Goal: Communication & Community: Answer question/provide support

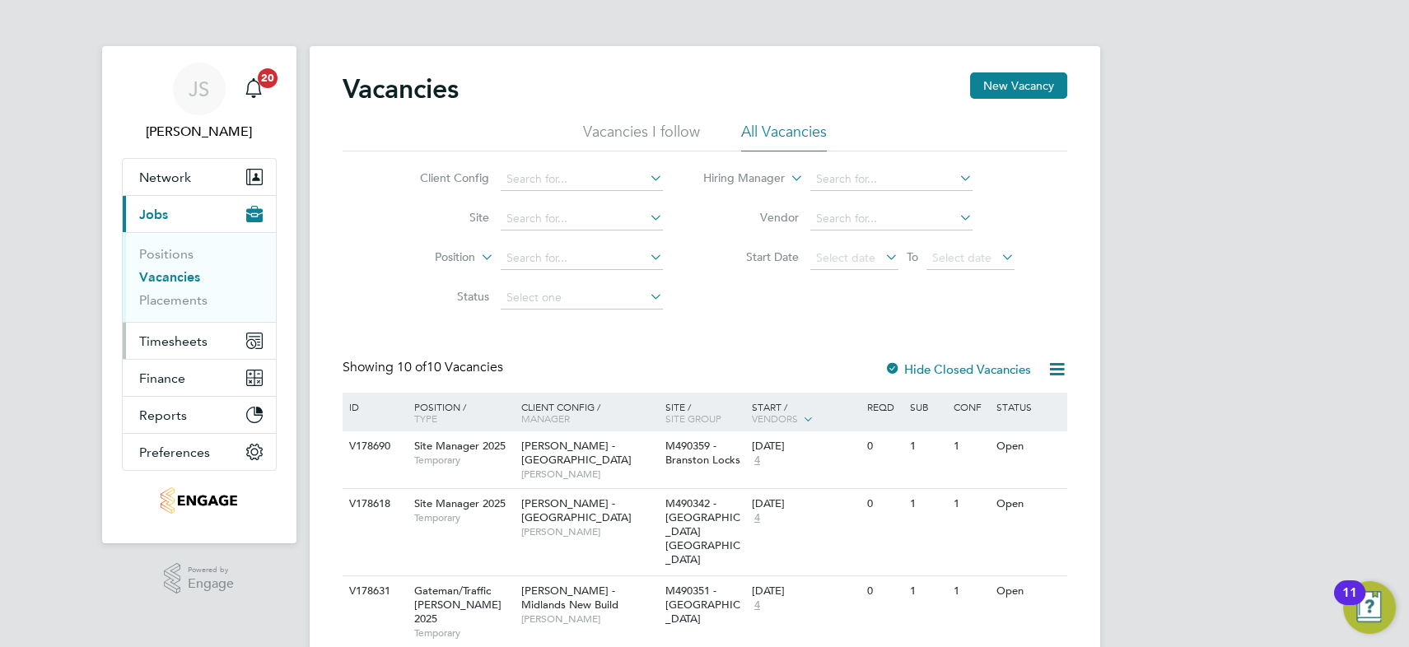
click at [189, 334] on span "Timesheets" at bounding box center [173, 342] width 68 height 16
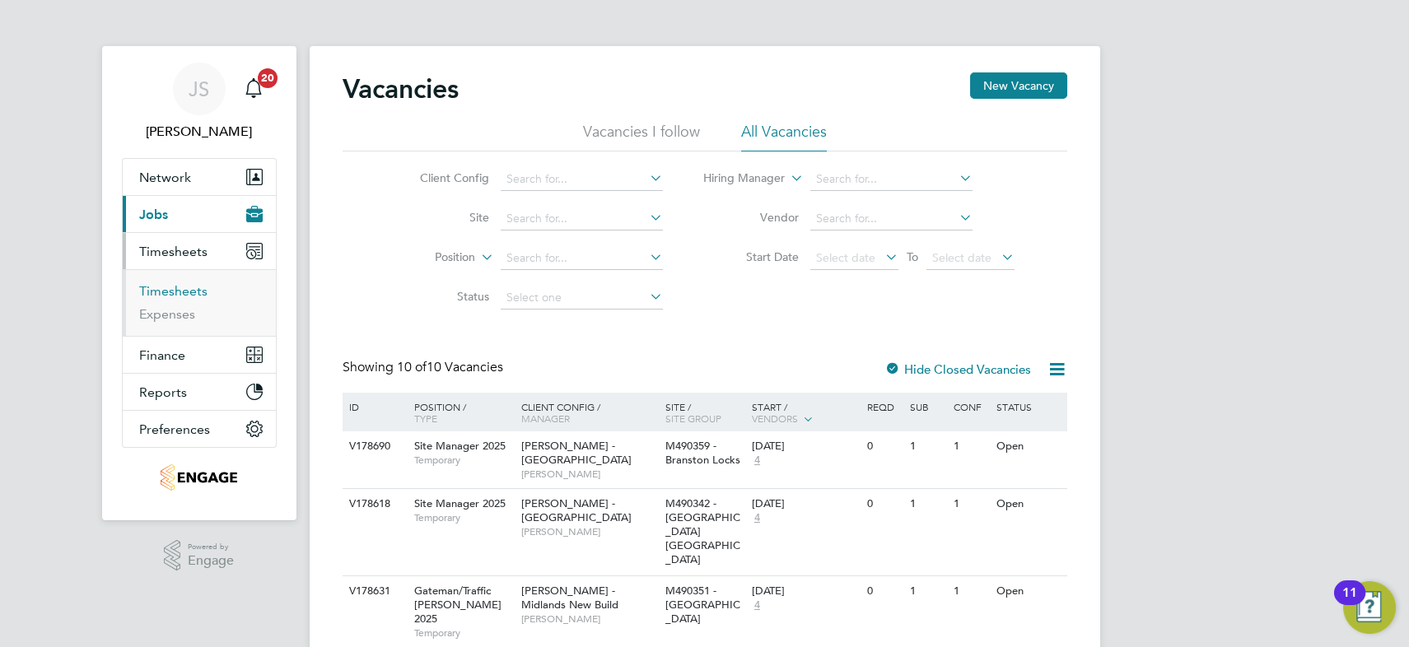
click at [188, 287] on link "Timesheets" at bounding box center [173, 291] width 68 height 16
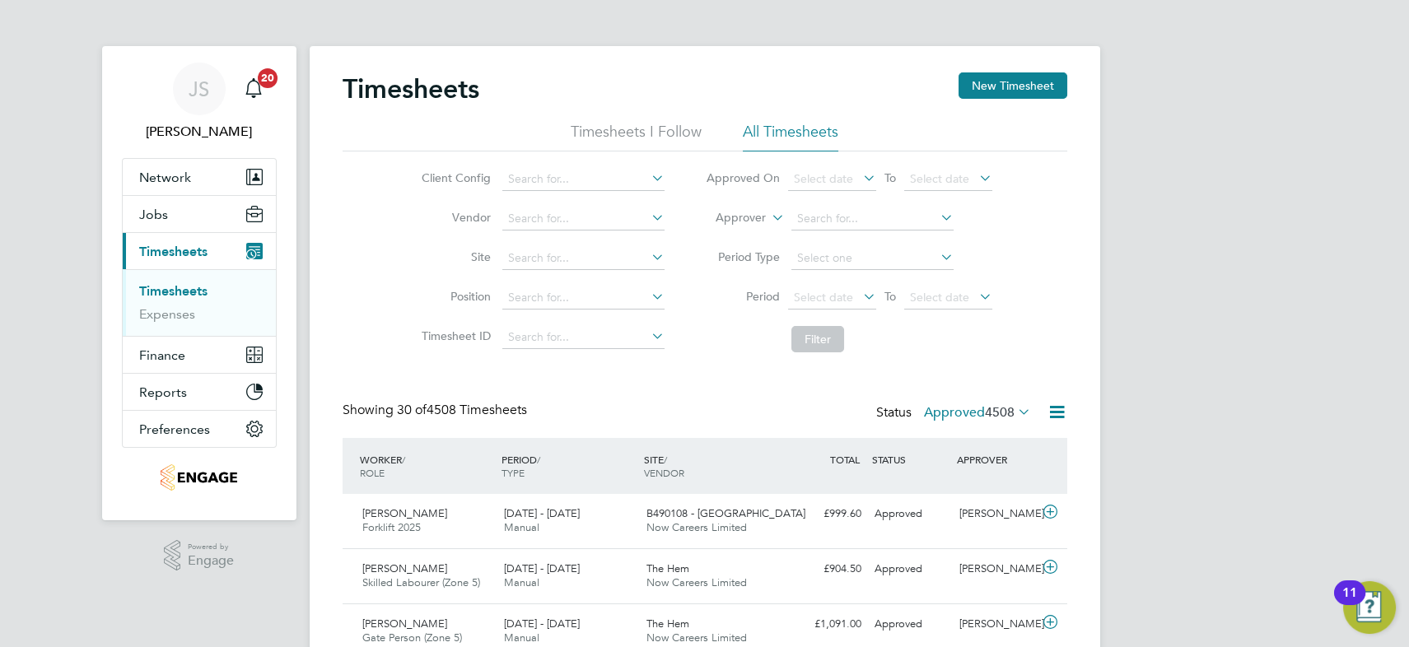
click at [951, 404] on label "Approved 4508" at bounding box center [977, 412] width 107 height 16
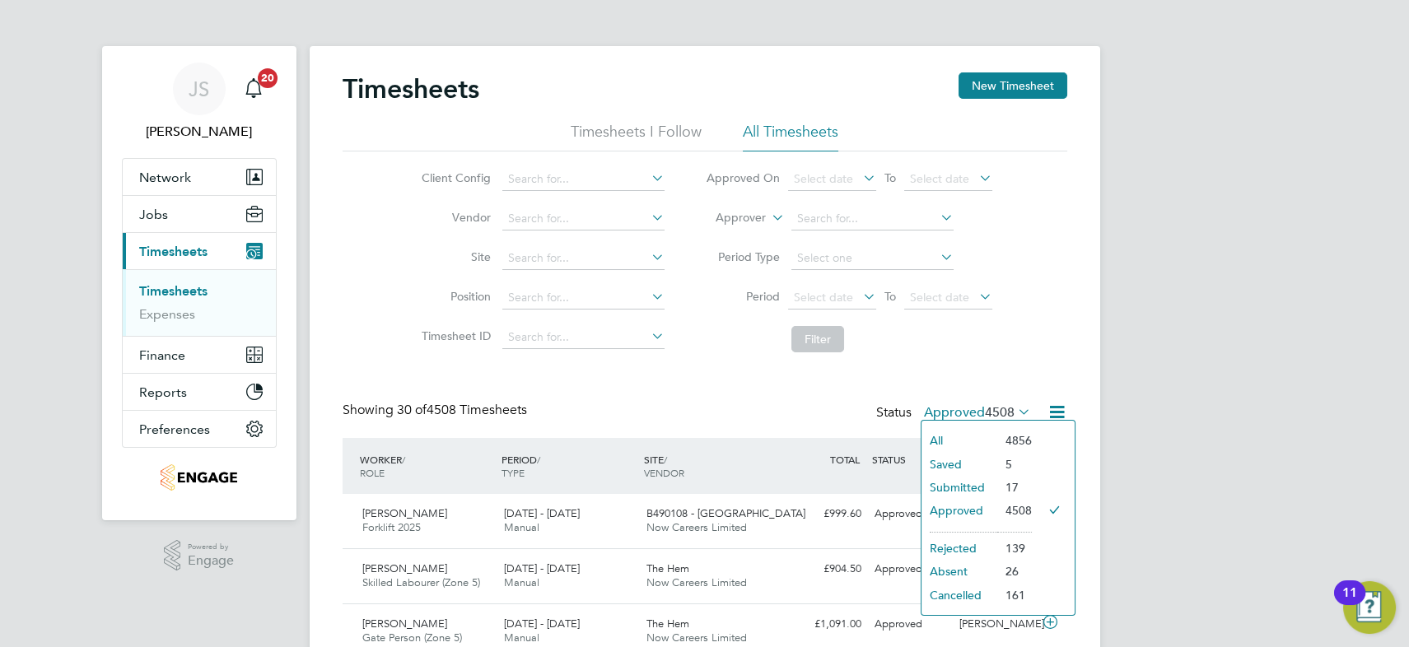
click at [980, 486] on li "Submitted" at bounding box center [960, 487] width 76 height 23
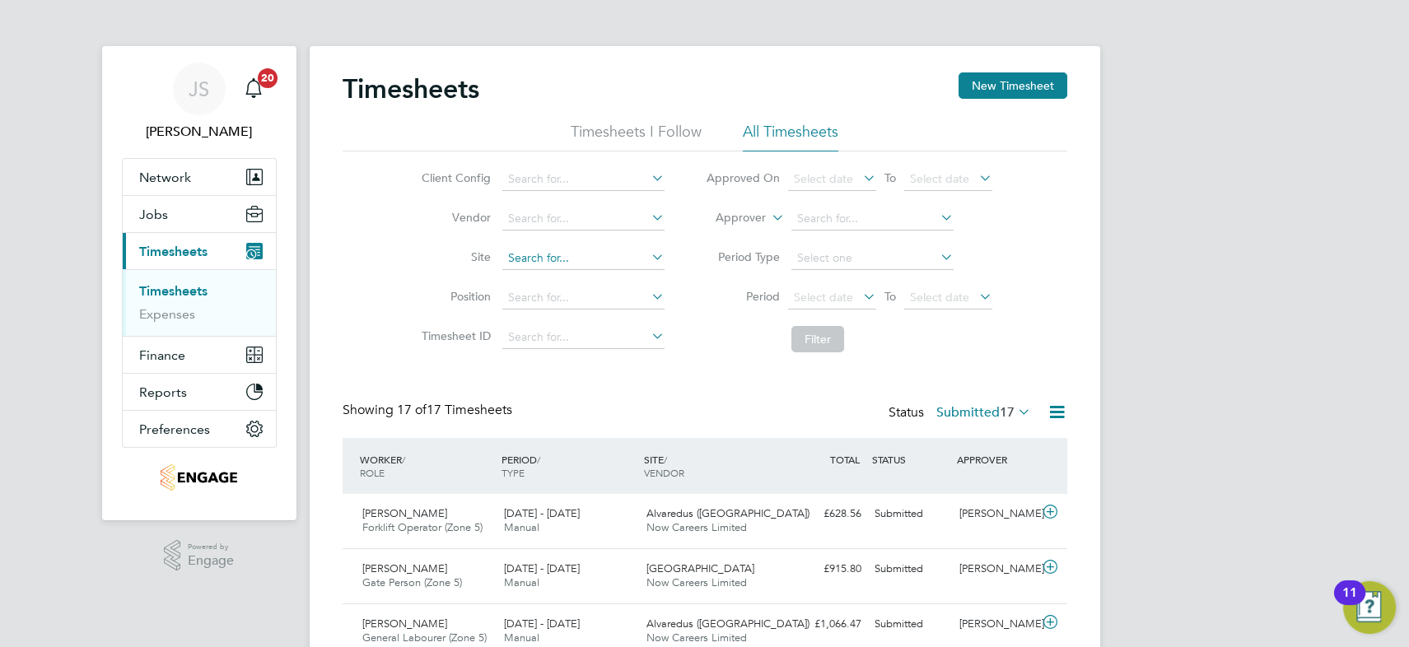
click at [552, 254] on input at bounding box center [583, 258] width 162 height 23
click at [561, 273] on li "Charlt on Gardens" at bounding box center [583, 280] width 163 height 22
type input "Charlton Gardens"
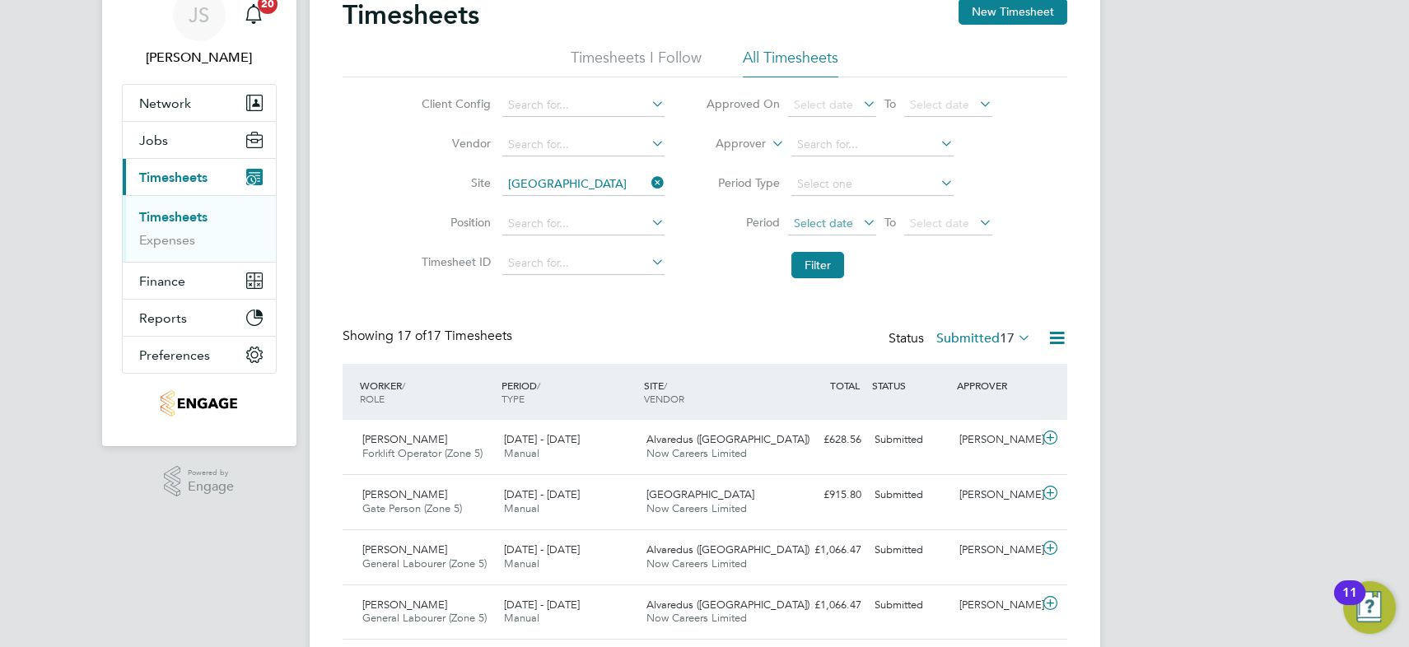
click at [815, 222] on span "Select date" at bounding box center [823, 223] width 59 height 15
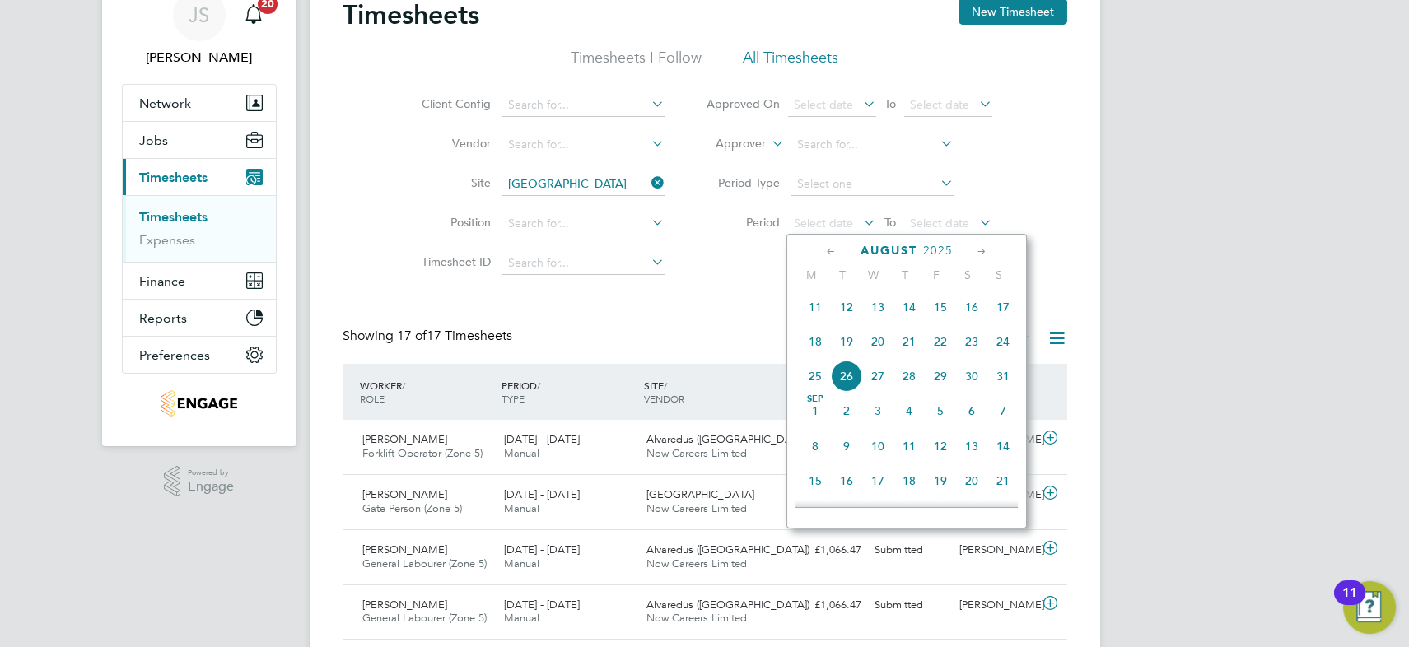
click at [815, 343] on span "18" at bounding box center [815, 341] width 31 height 31
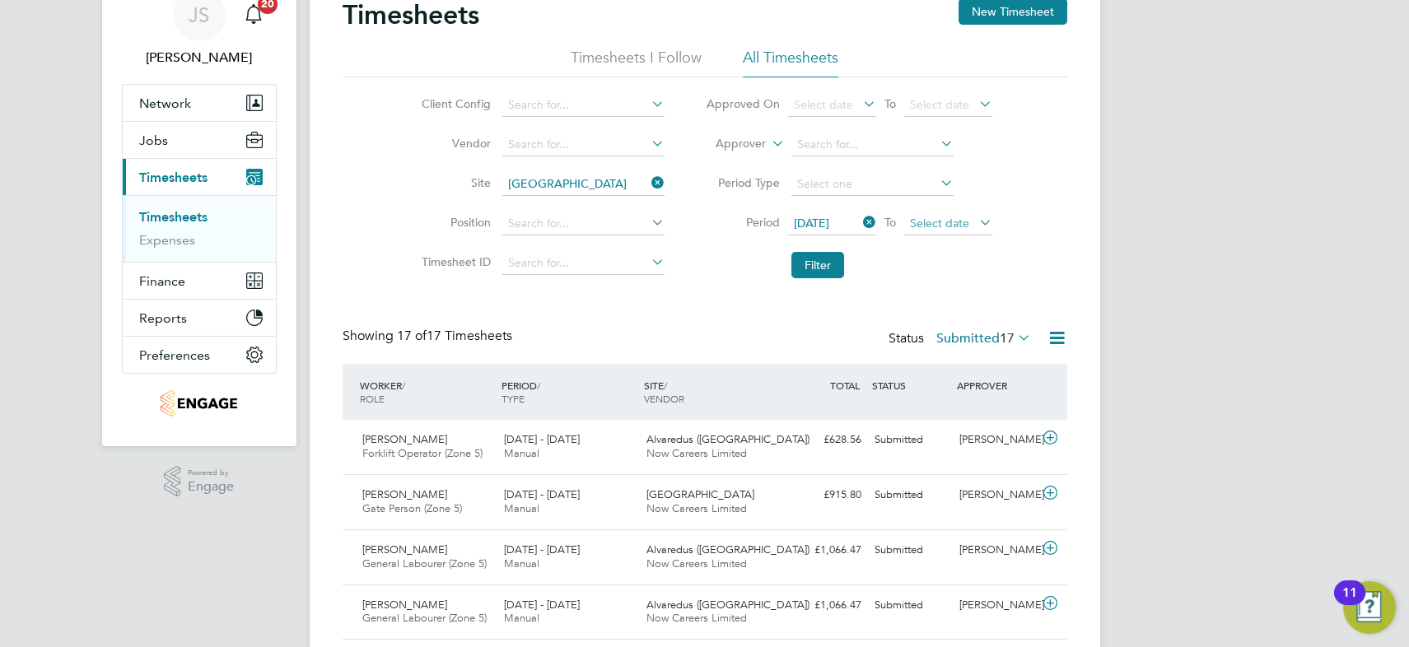
click at [933, 222] on span "Select date" at bounding box center [939, 223] width 59 height 15
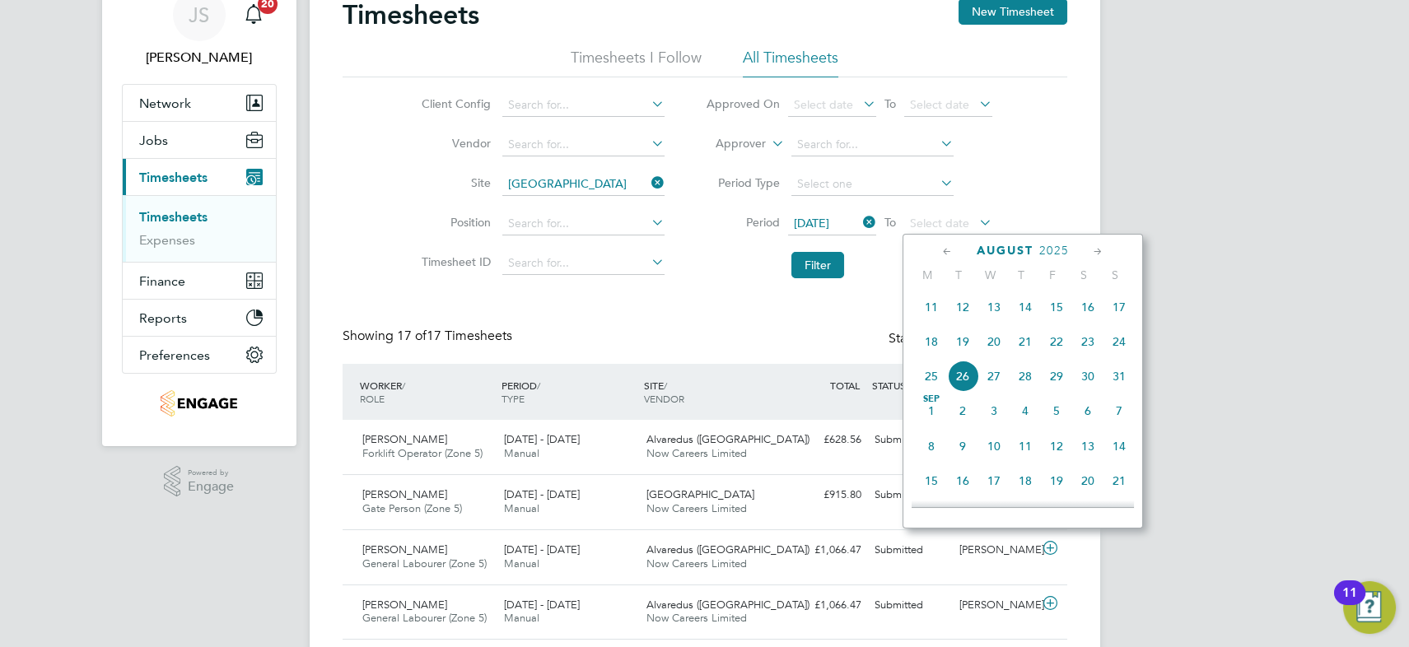
click at [1046, 344] on span "22" at bounding box center [1056, 341] width 31 height 31
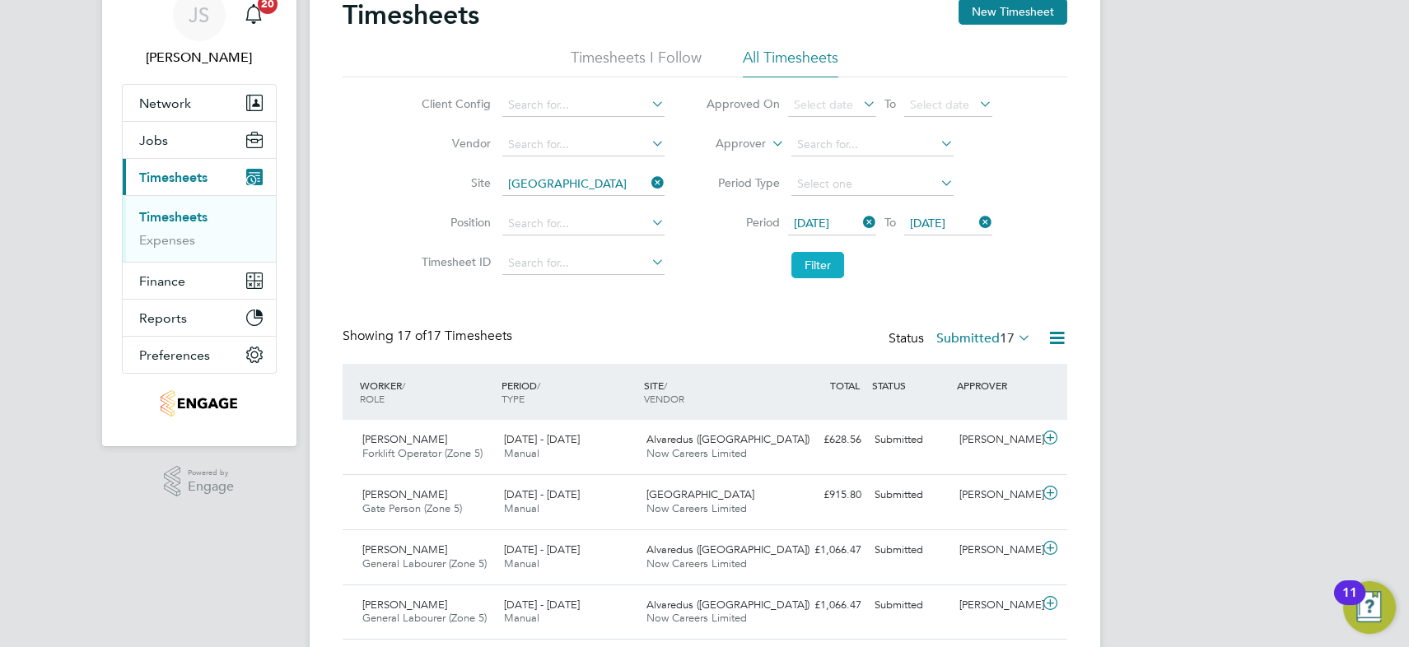
click at [824, 265] on button "Filter" at bounding box center [817, 265] width 53 height 26
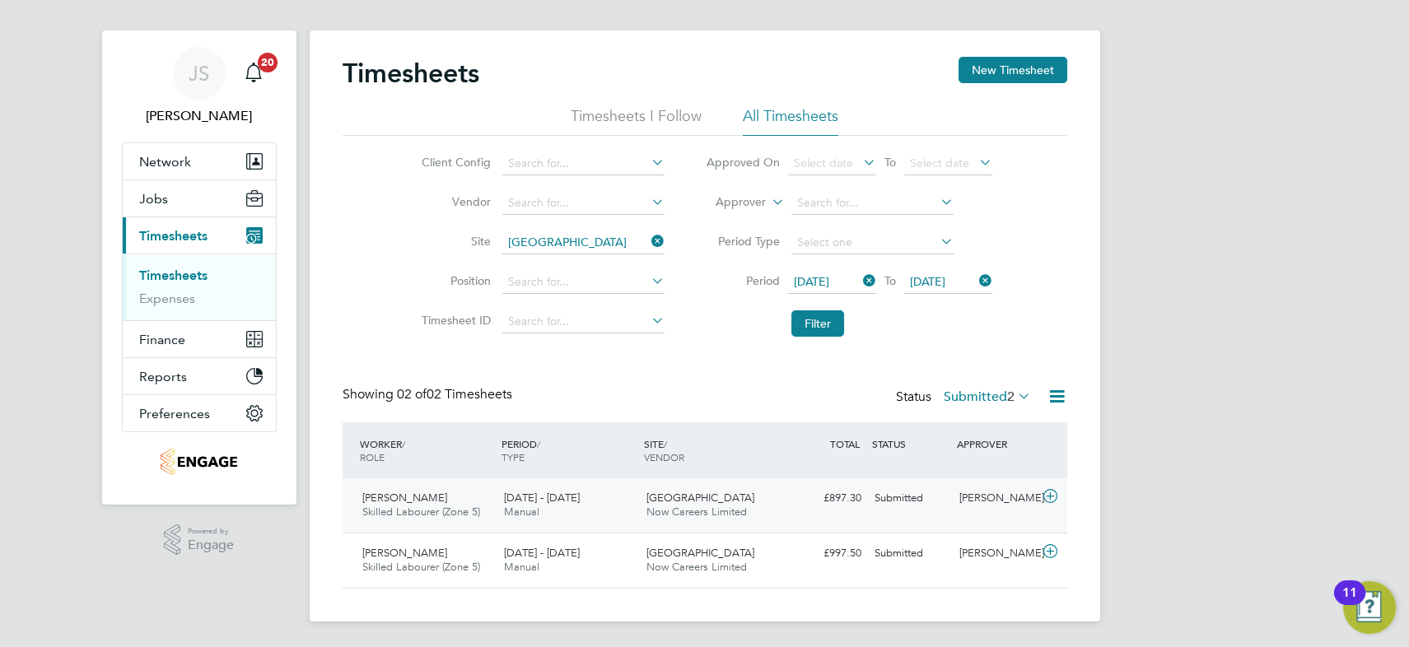
click at [578, 503] on span "[DATE] - [DATE]" at bounding box center [542, 498] width 76 height 14
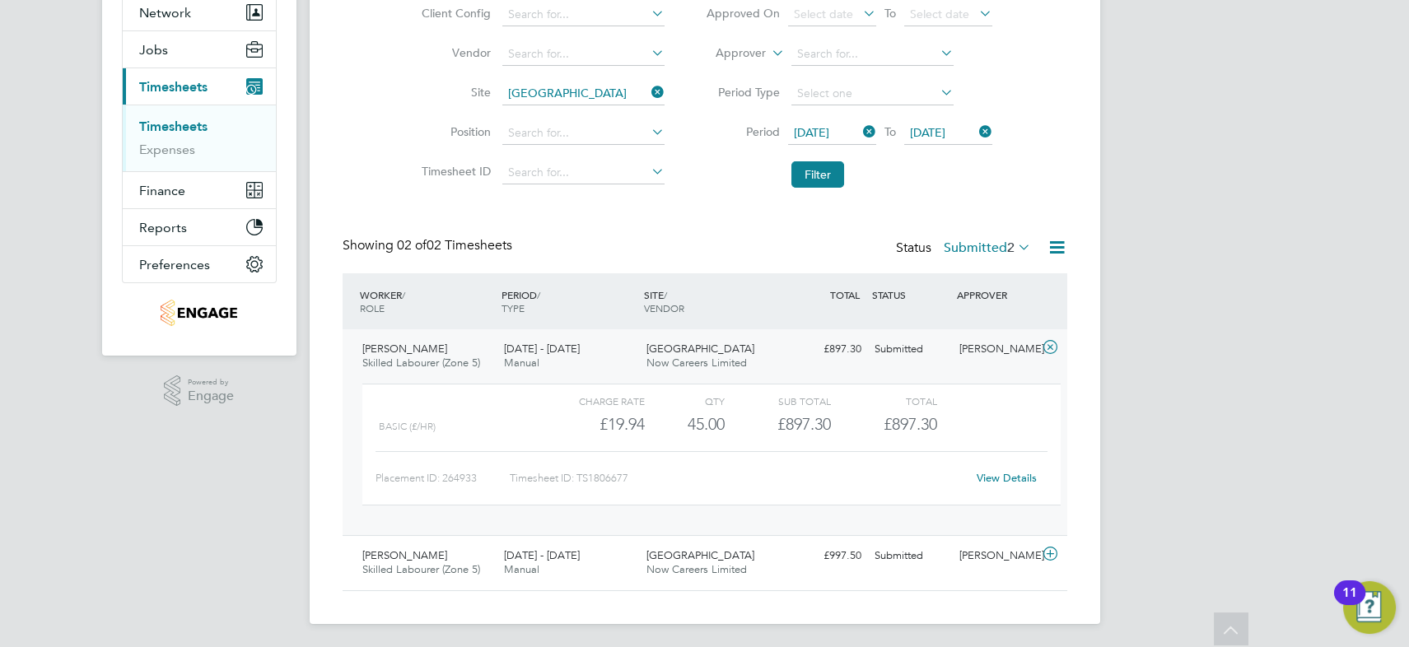
click at [1016, 478] on link "View Details" at bounding box center [1007, 478] width 60 height 14
click at [1051, 346] on icon at bounding box center [1049, 347] width 21 height 13
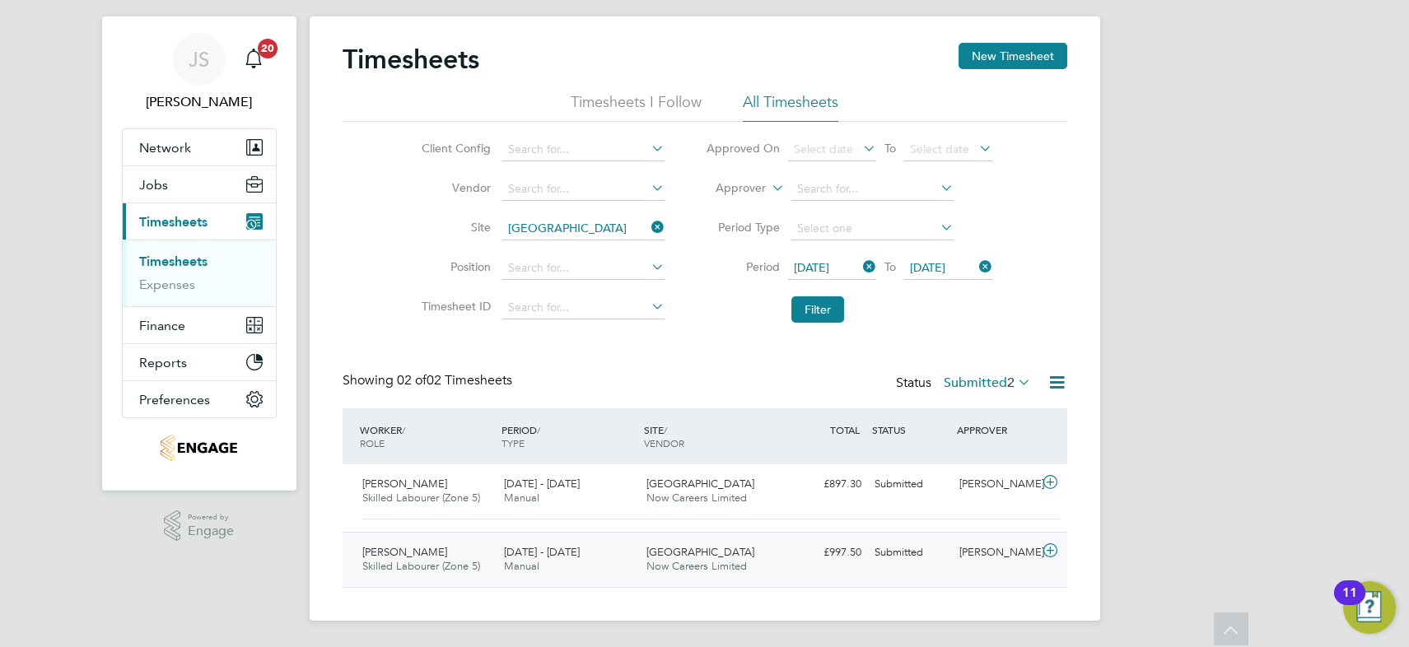
scroll to position [16, 0]
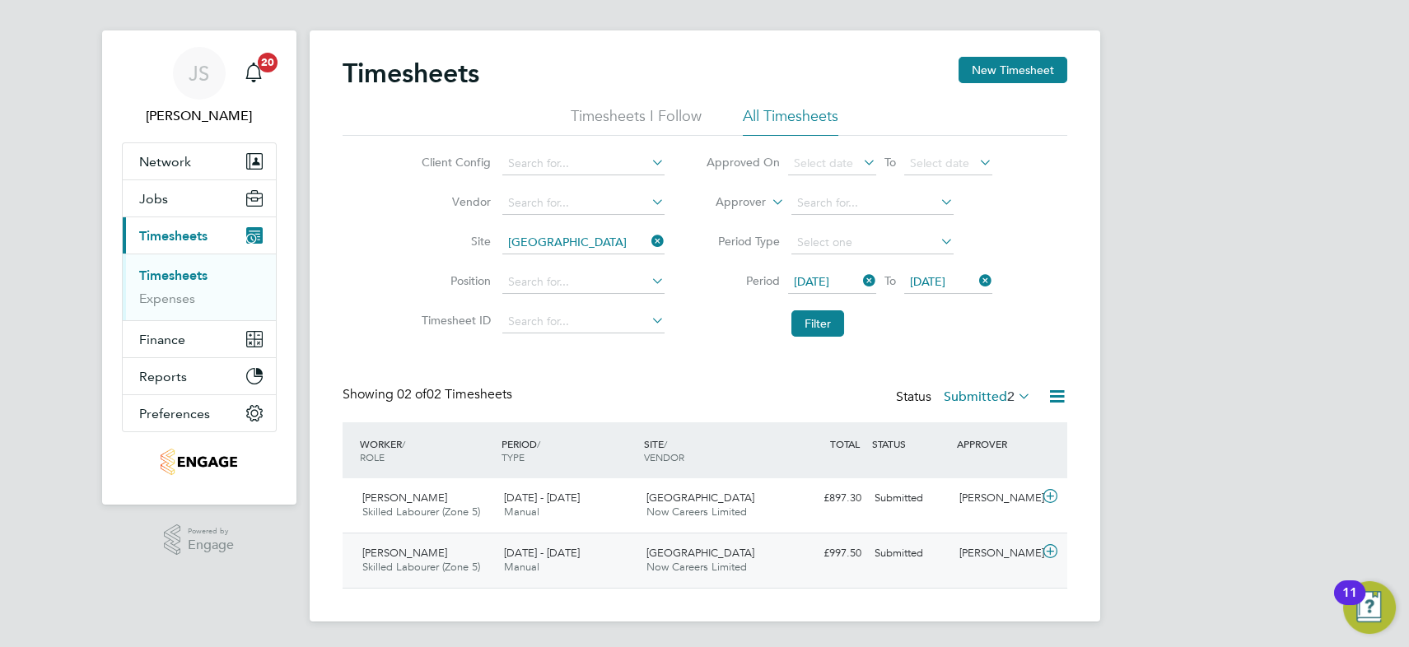
click at [1046, 555] on icon at bounding box center [1049, 551] width 21 height 13
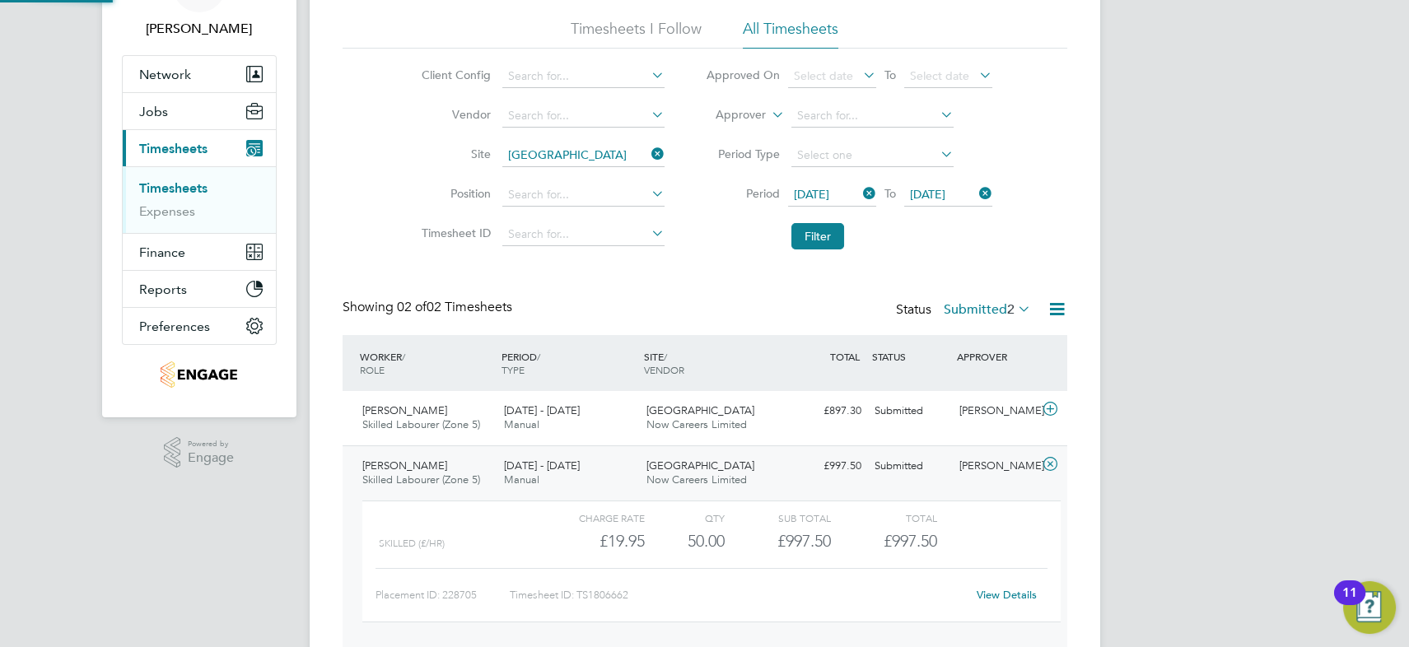
scroll to position [166, 0]
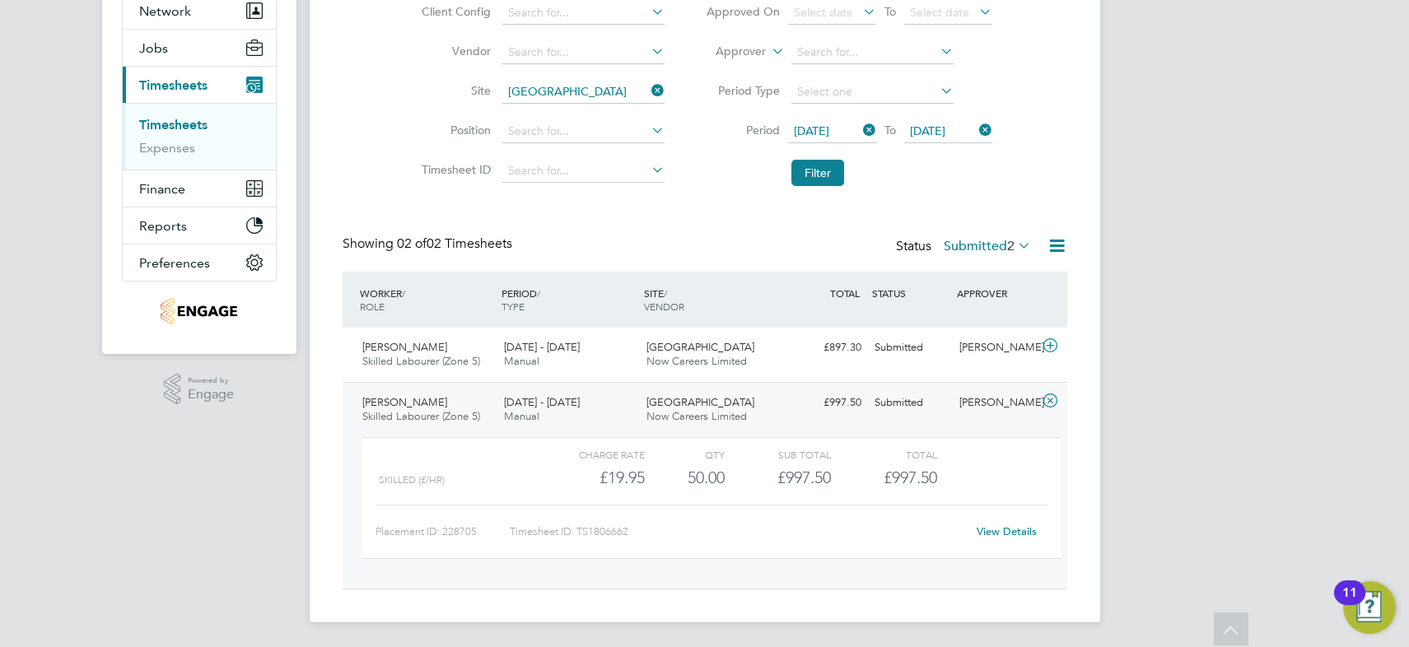
click at [1006, 529] on link "View Details" at bounding box center [1007, 532] width 60 height 14
click at [648, 91] on icon at bounding box center [648, 90] width 0 height 23
click at [806, 168] on button "Filter" at bounding box center [817, 173] width 53 height 26
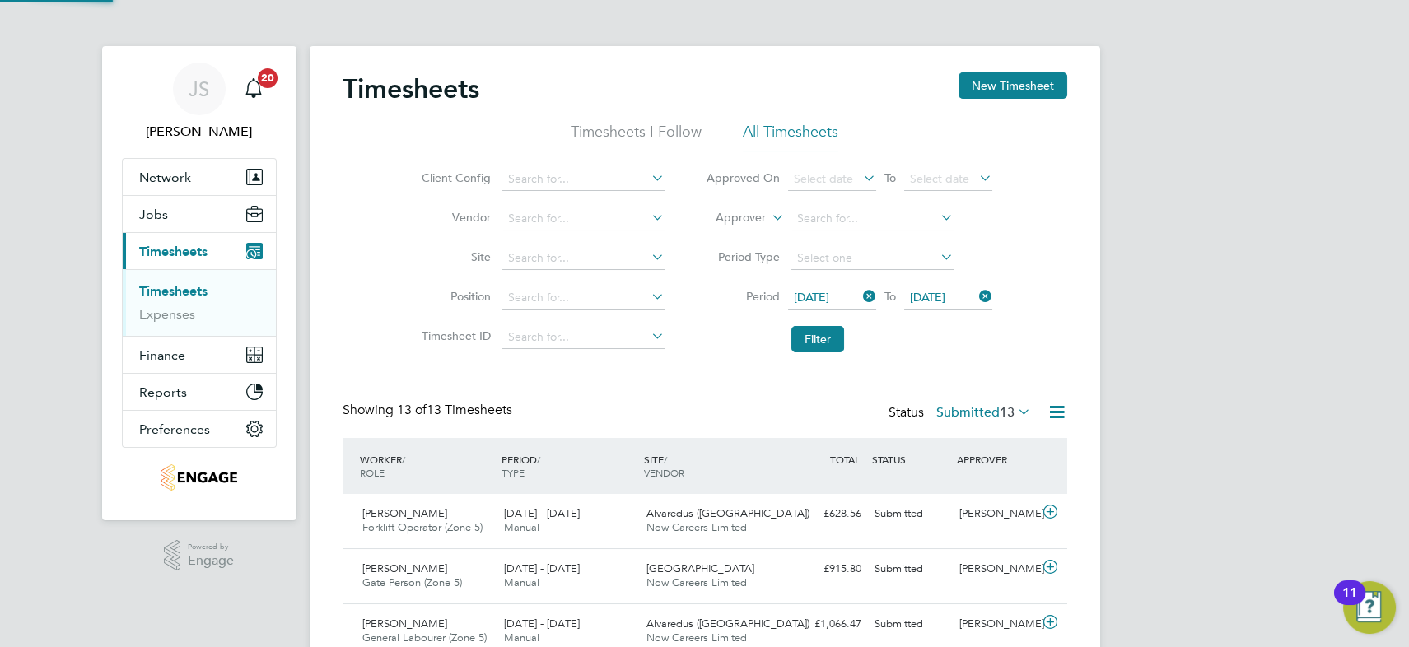
scroll to position [8, 8]
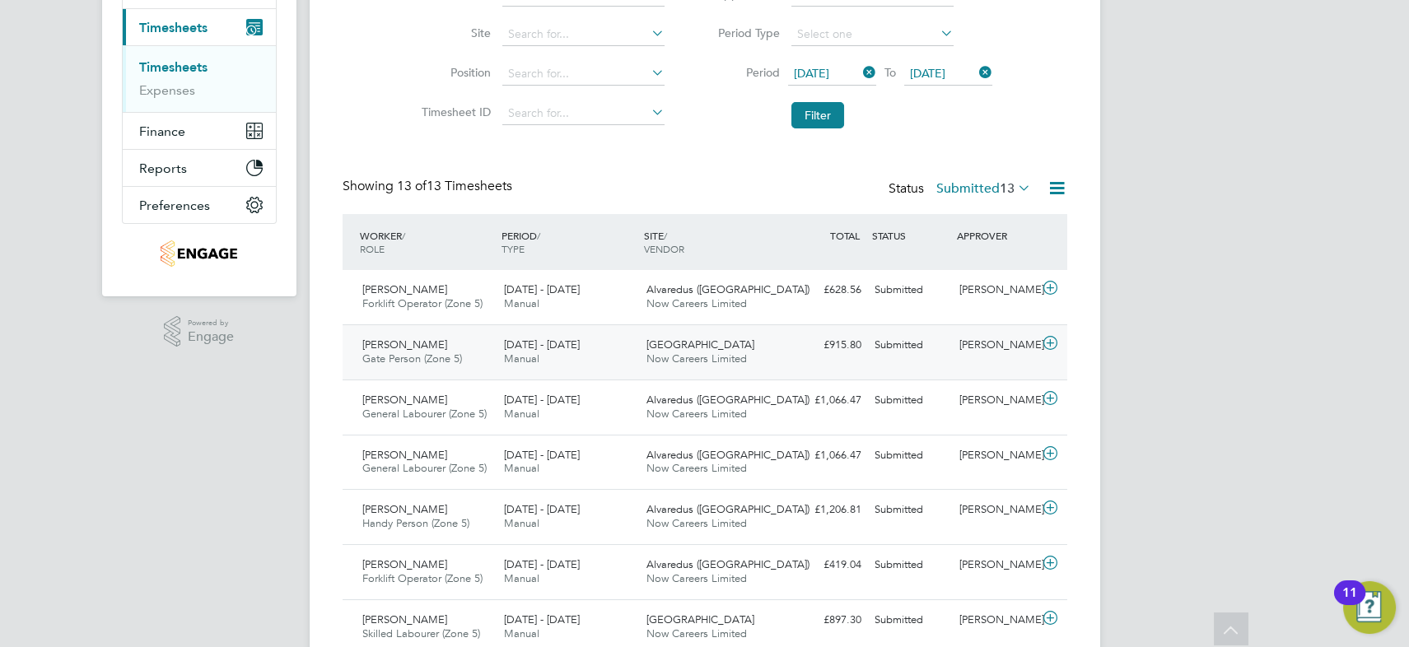
click at [581, 357] on div "18 - 24 Aug 2025 Manual" at bounding box center [568, 352] width 142 height 41
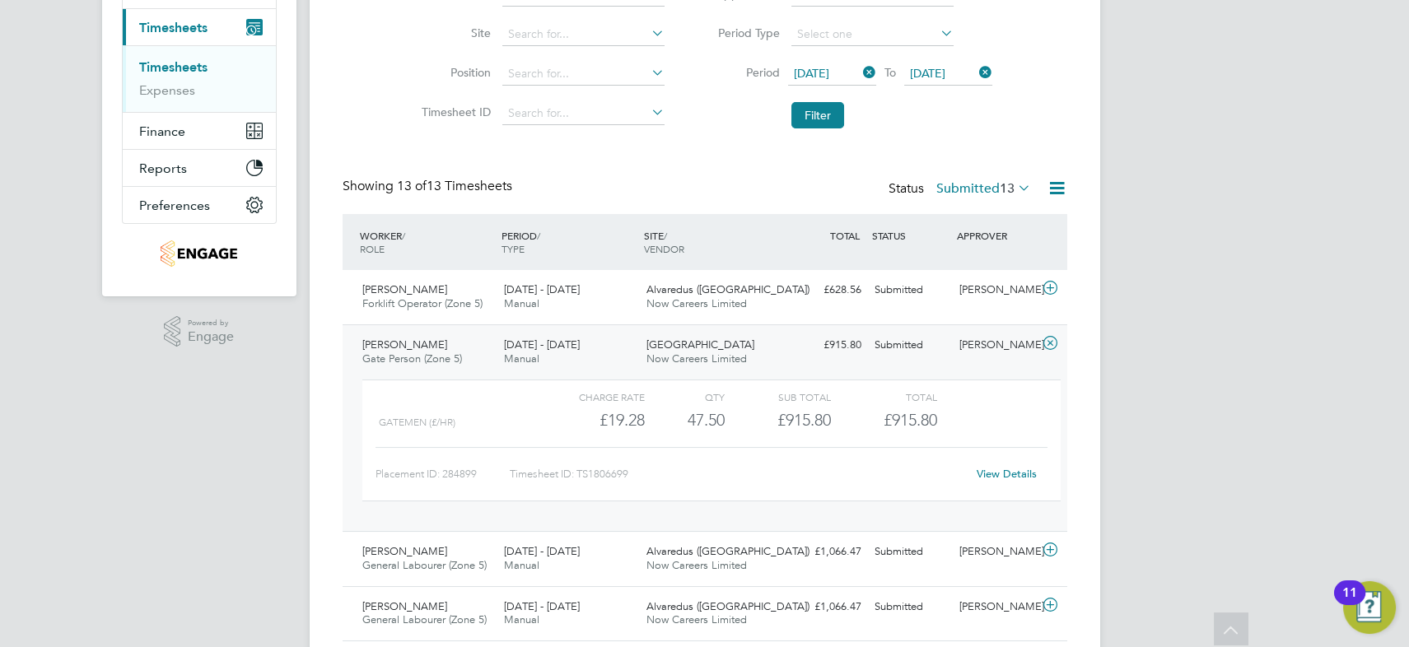
click at [1002, 471] on link "View Details" at bounding box center [1007, 474] width 60 height 14
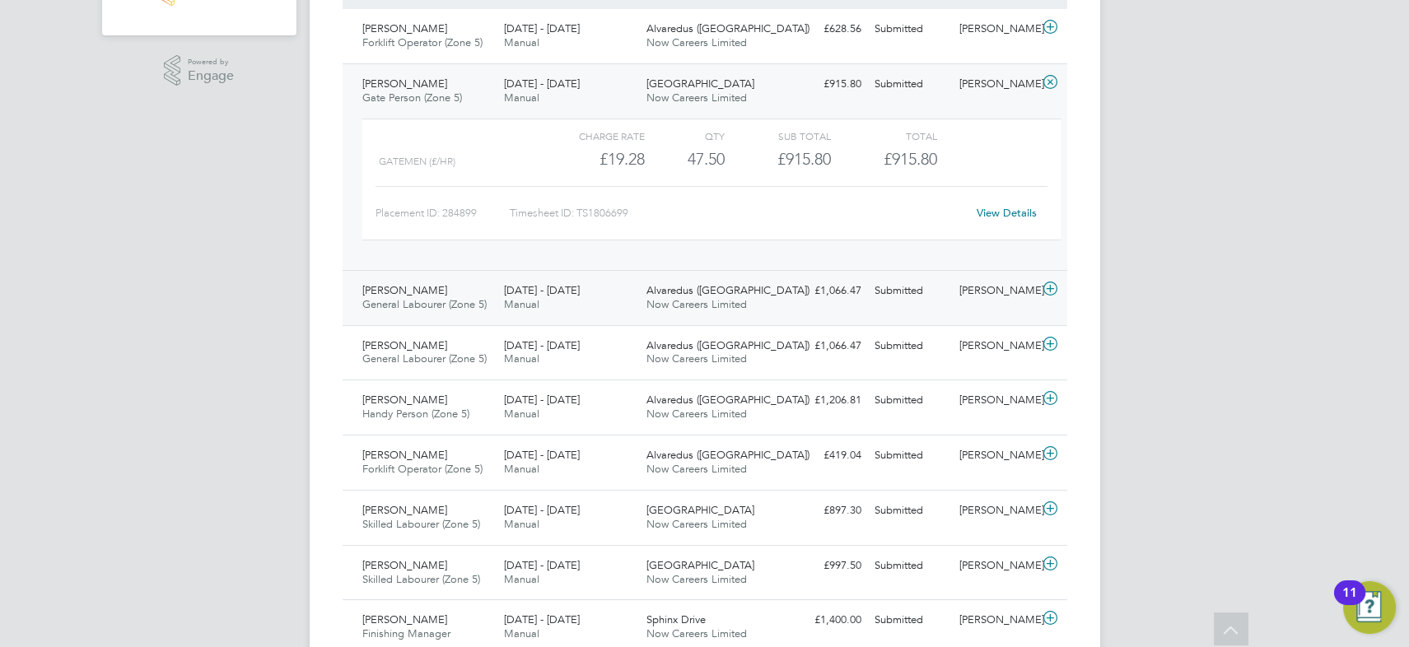
click at [684, 303] on span "Now Careers Limited" at bounding box center [697, 304] width 100 height 14
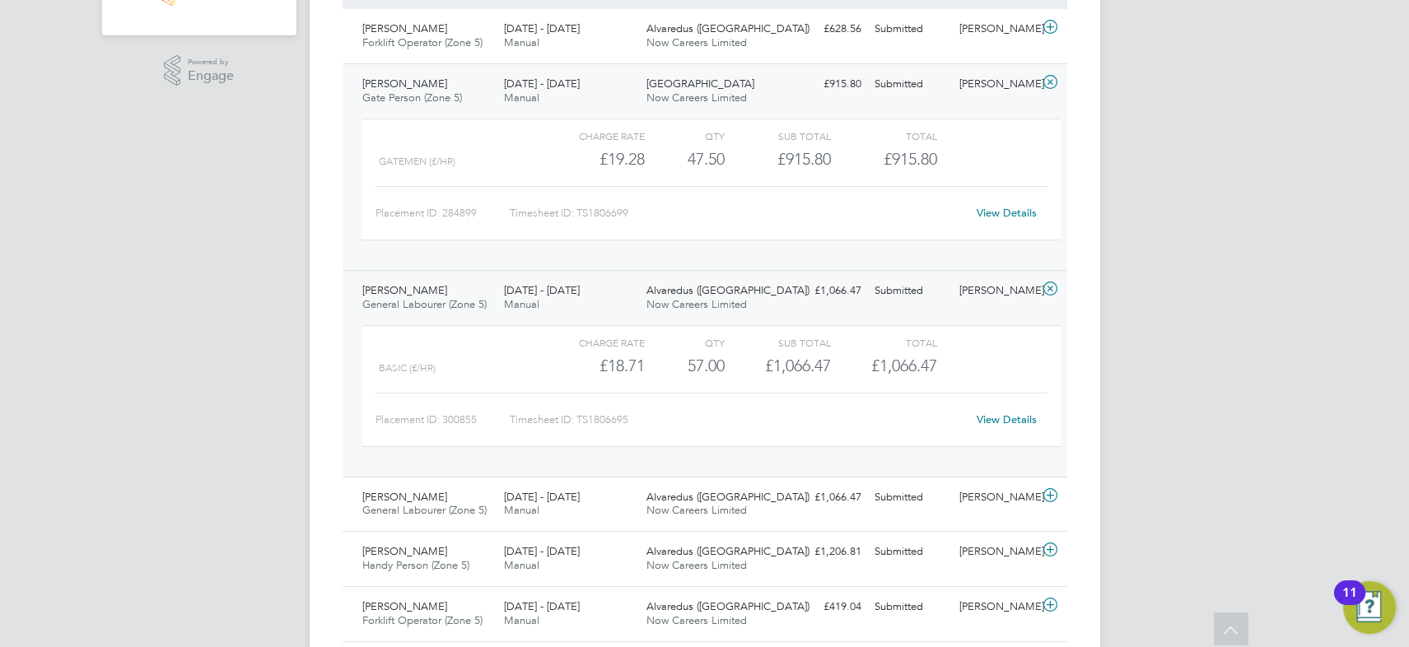
click at [1005, 415] on link "View Details" at bounding box center [1007, 420] width 60 height 14
click at [1043, 85] on icon at bounding box center [1049, 82] width 21 height 13
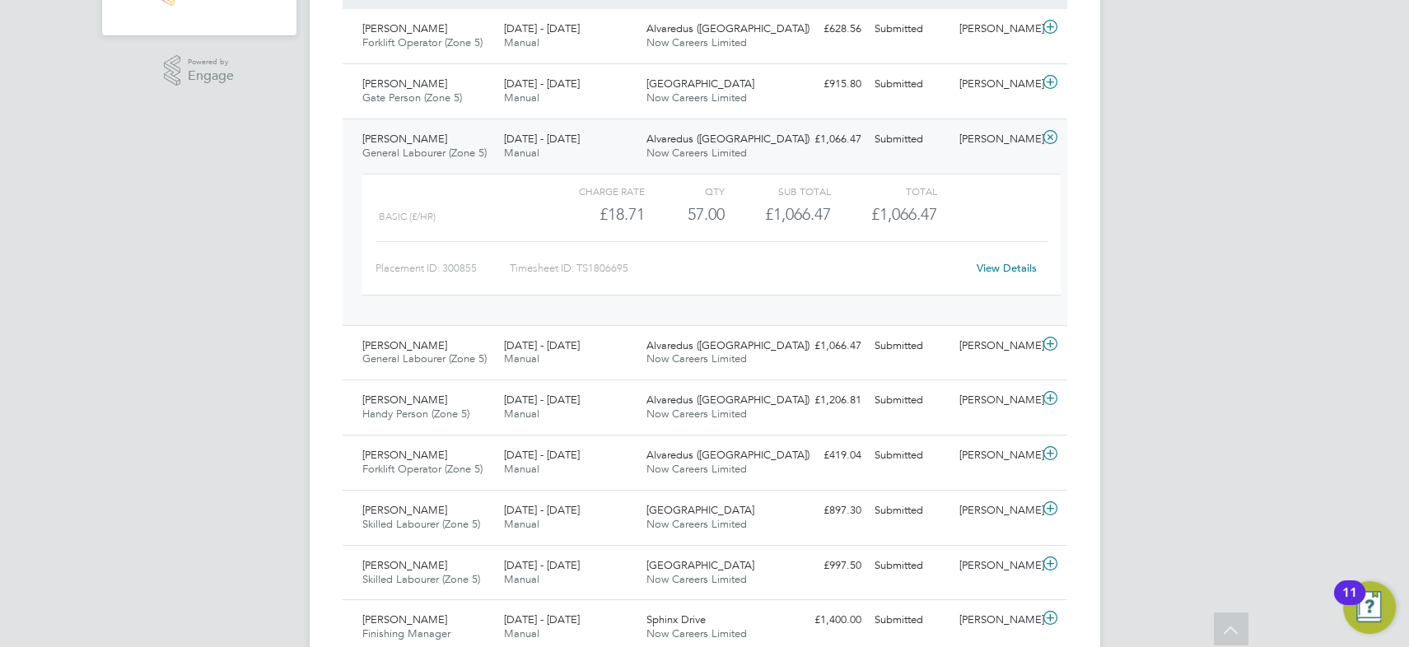
click at [1061, 137] on div at bounding box center [1053, 139] width 29 height 26
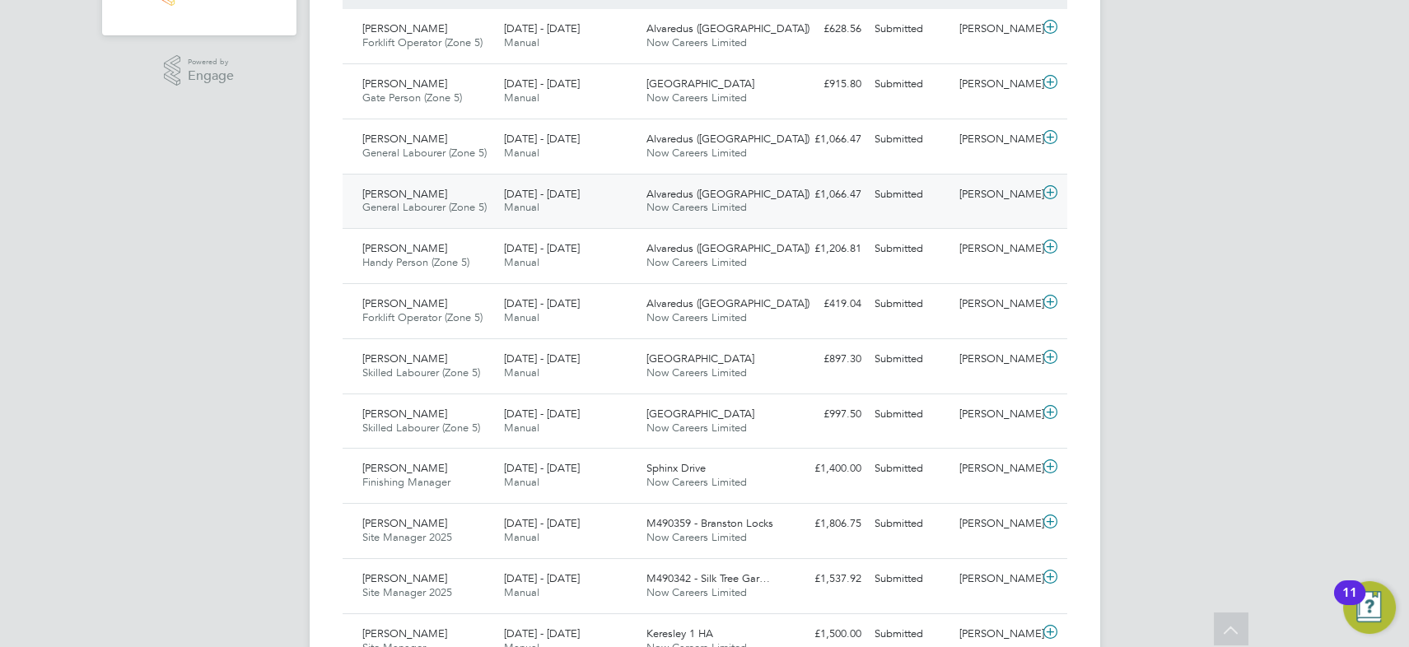
click at [546, 208] on div "18 - 24 Aug 2025 Manual" at bounding box center [568, 201] width 142 height 41
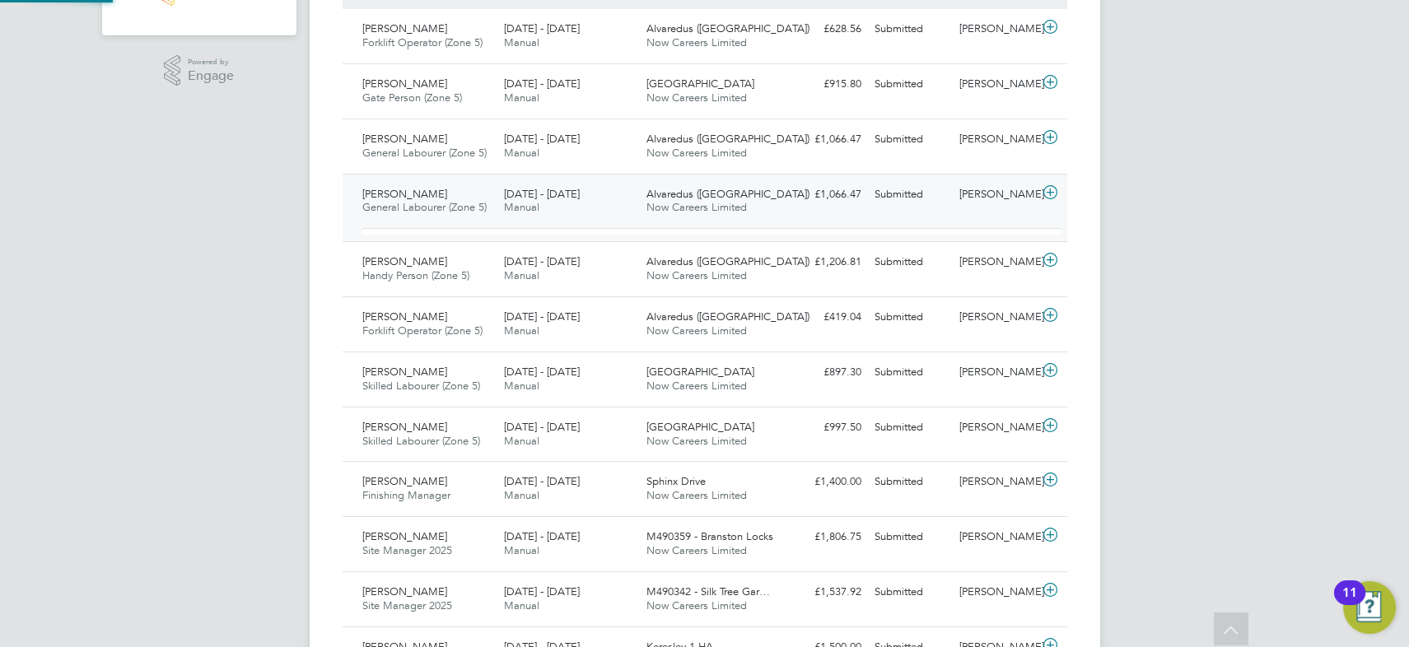
scroll to position [28, 161]
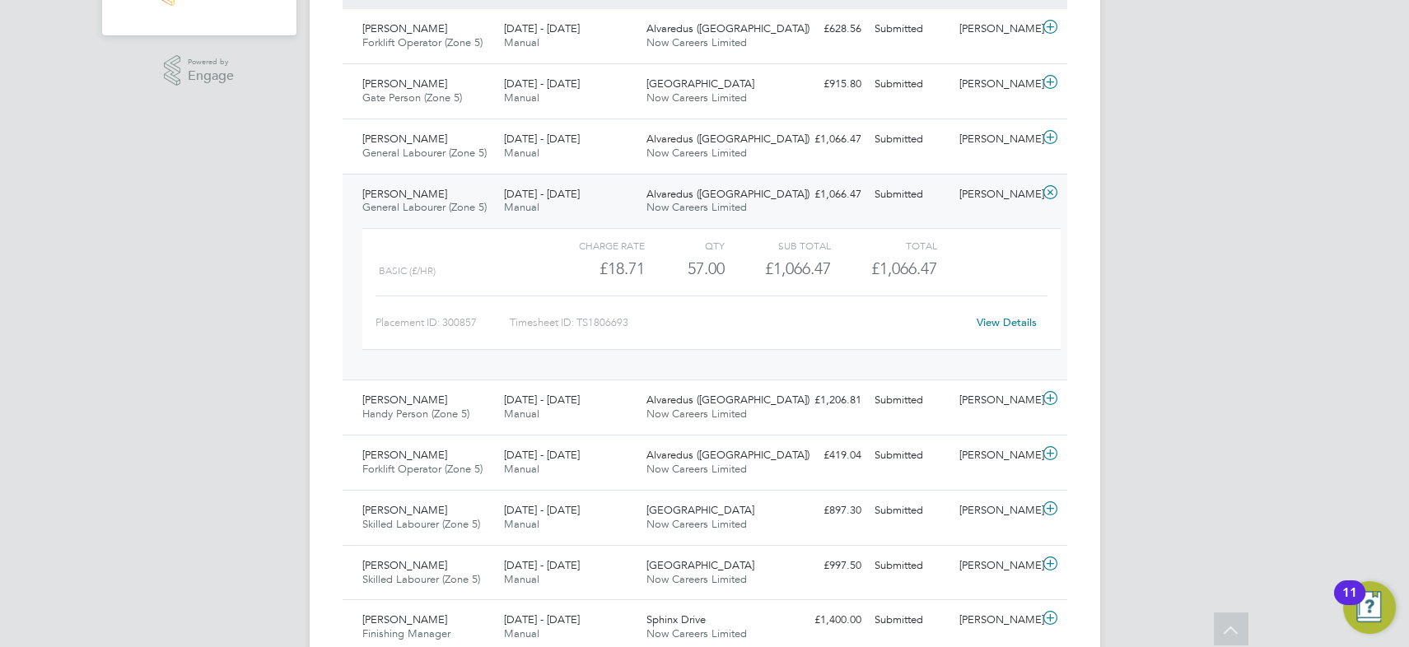
click at [1019, 321] on link "View Details" at bounding box center [1007, 322] width 60 height 14
click at [1048, 189] on icon at bounding box center [1049, 192] width 21 height 13
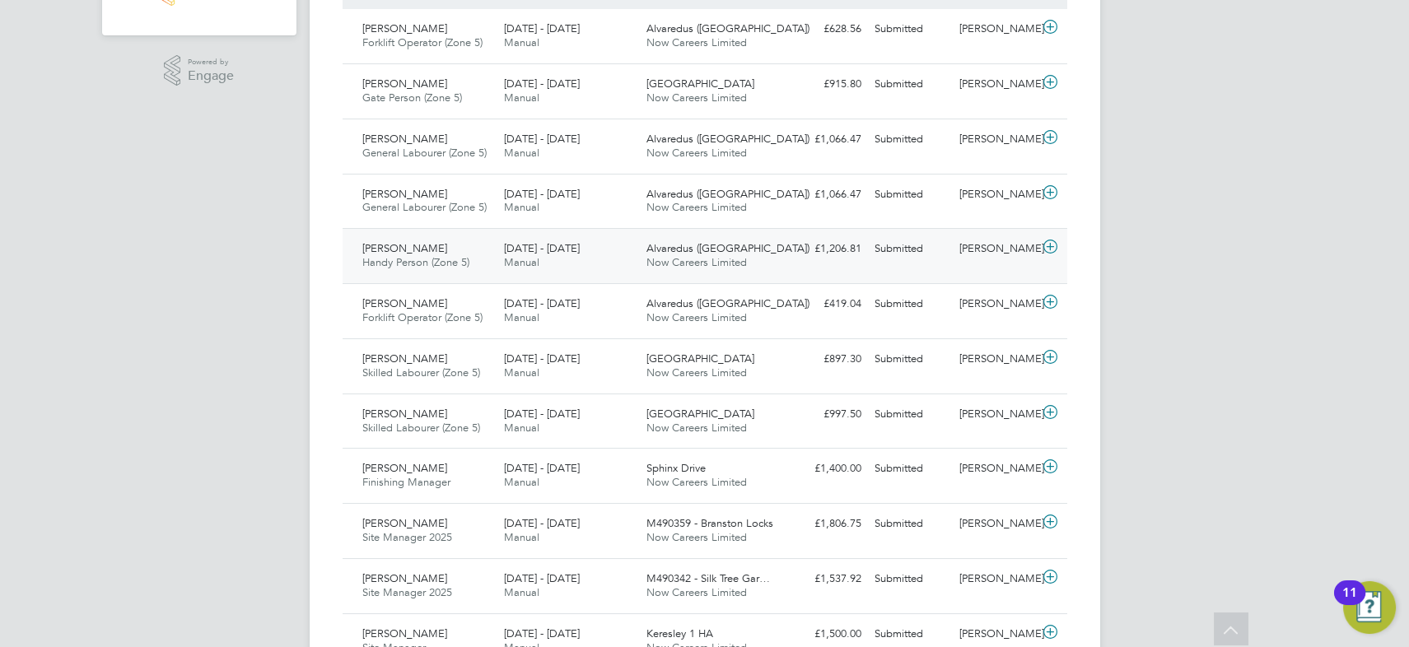
click at [1052, 249] on icon at bounding box center [1049, 246] width 21 height 13
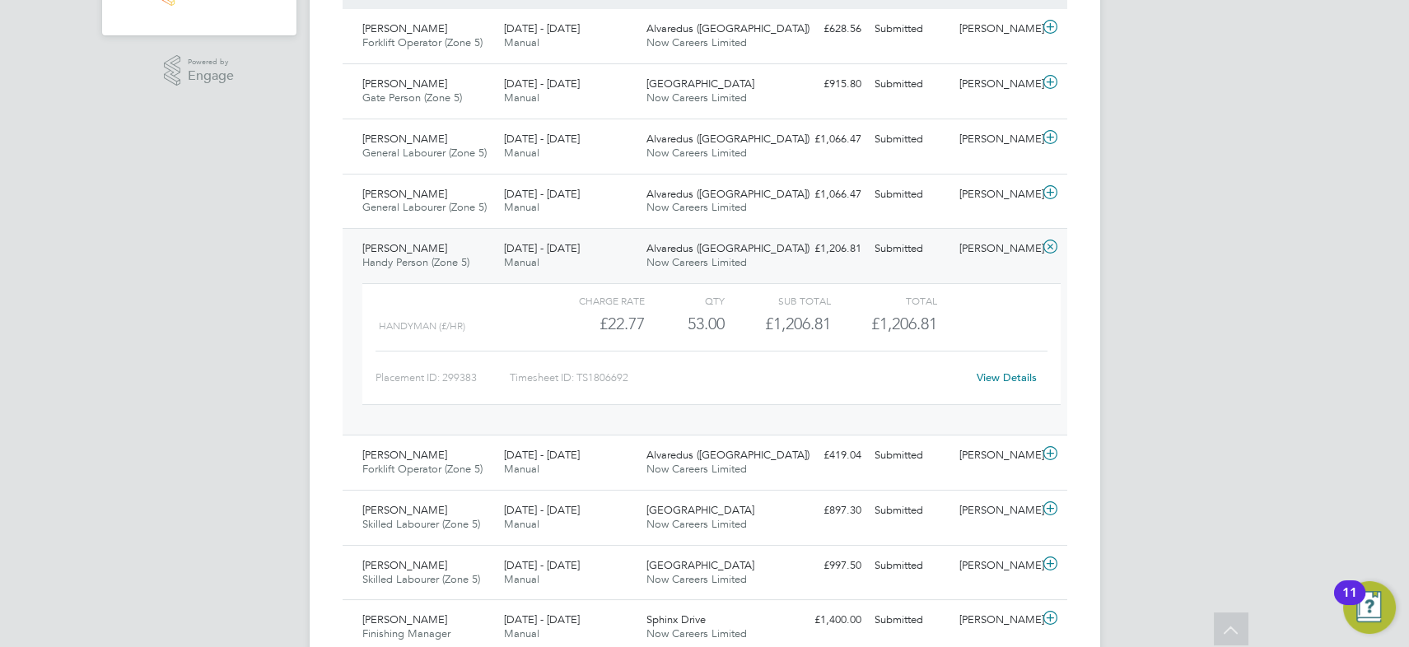
click at [1019, 377] on link "View Details" at bounding box center [1007, 378] width 60 height 14
click at [1049, 251] on icon at bounding box center [1049, 246] width 21 height 13
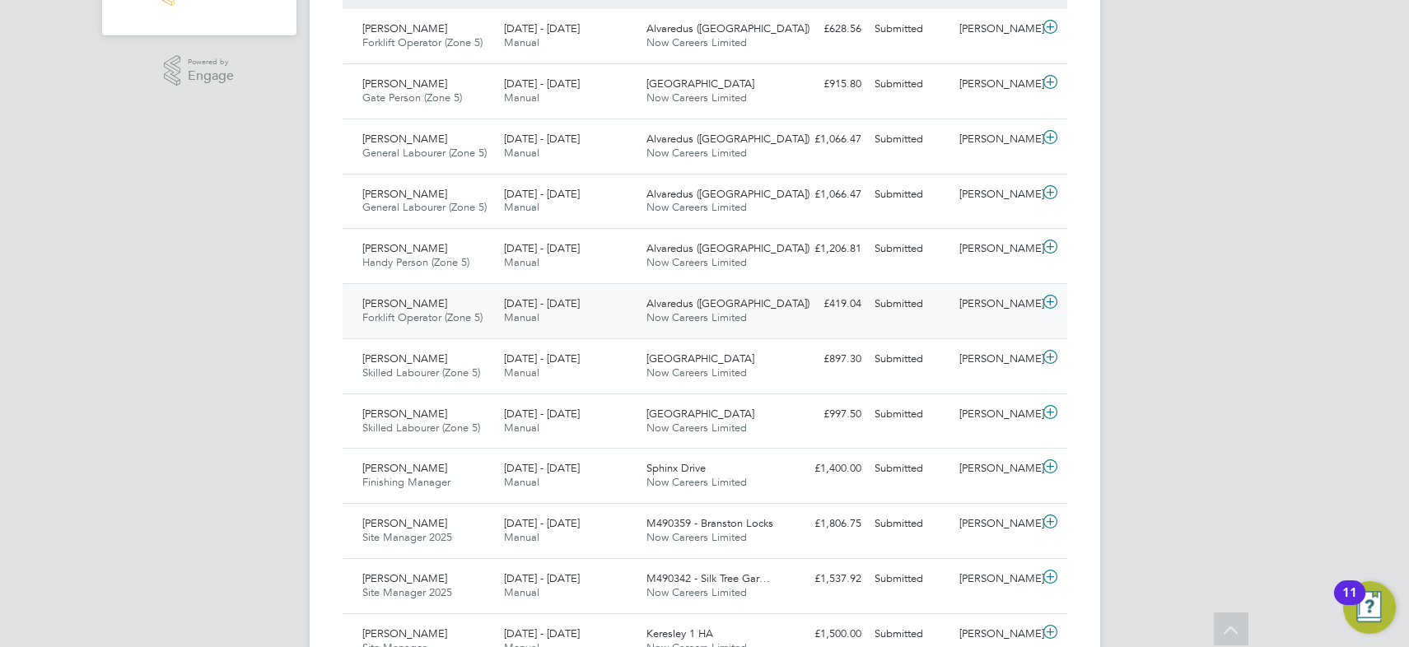
click at [1048, 304] on icon at bounding box center [1049, 302] width 21 height 13
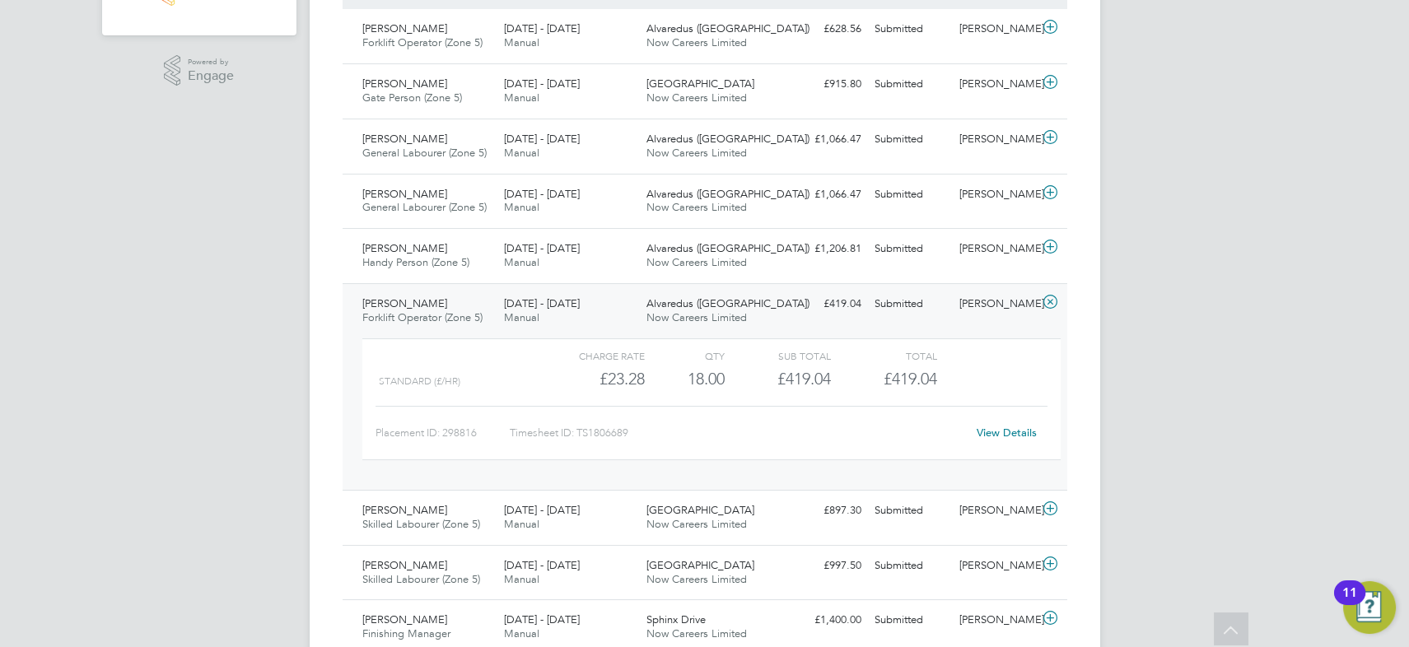
click at [1020, 428] on link "View Details" at bounding box center [1007, 433] width 60 height 14
click at [1047, 301] on icon at bounding box center [1049, 302] width 21 height 13
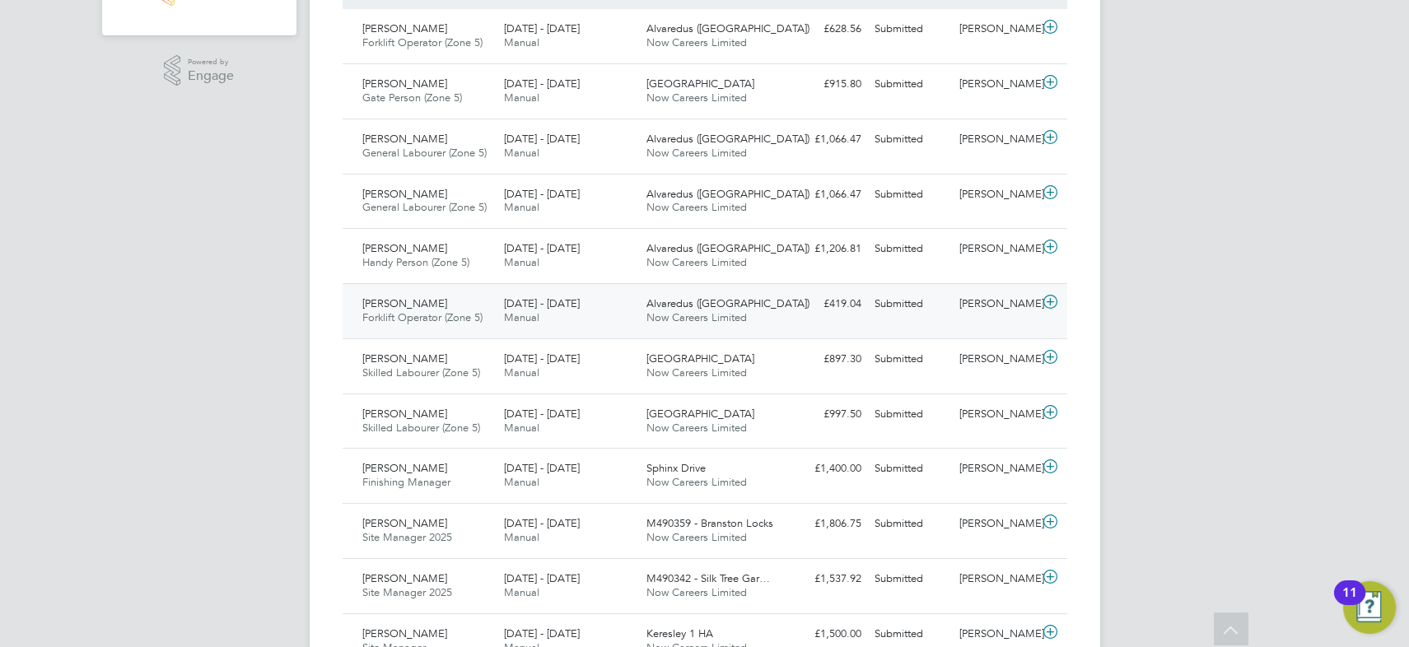
scroll to position [260, 0]
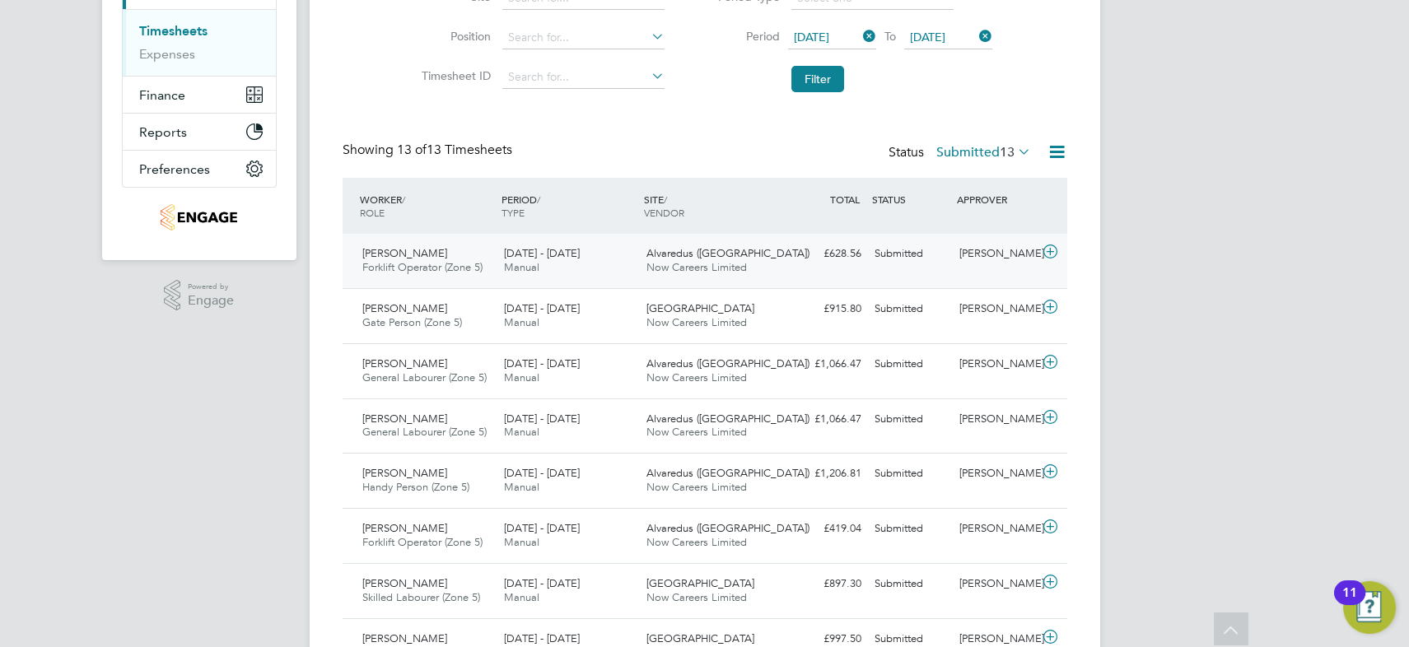
click at [606, 265] on div "18 - 24 Aug 2025 Manual" at bounding box center [568, 260] width 142 height 41
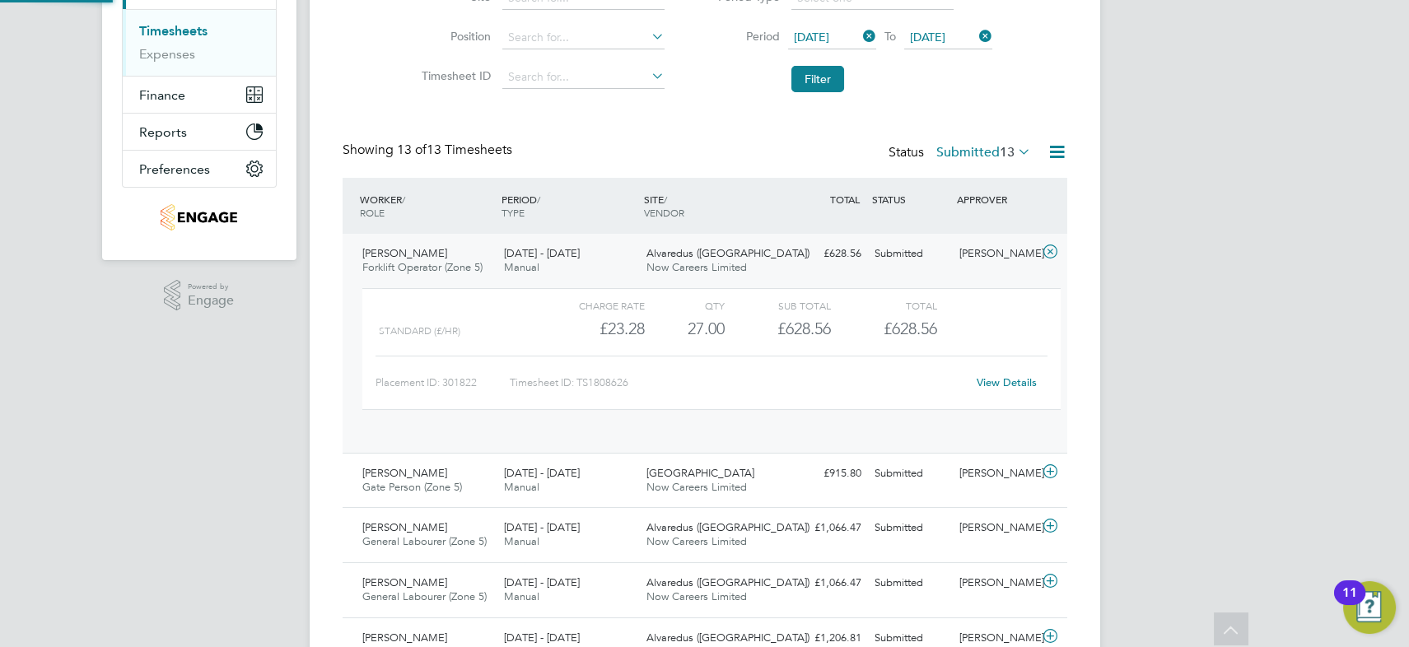
scroll to position [28, 161]
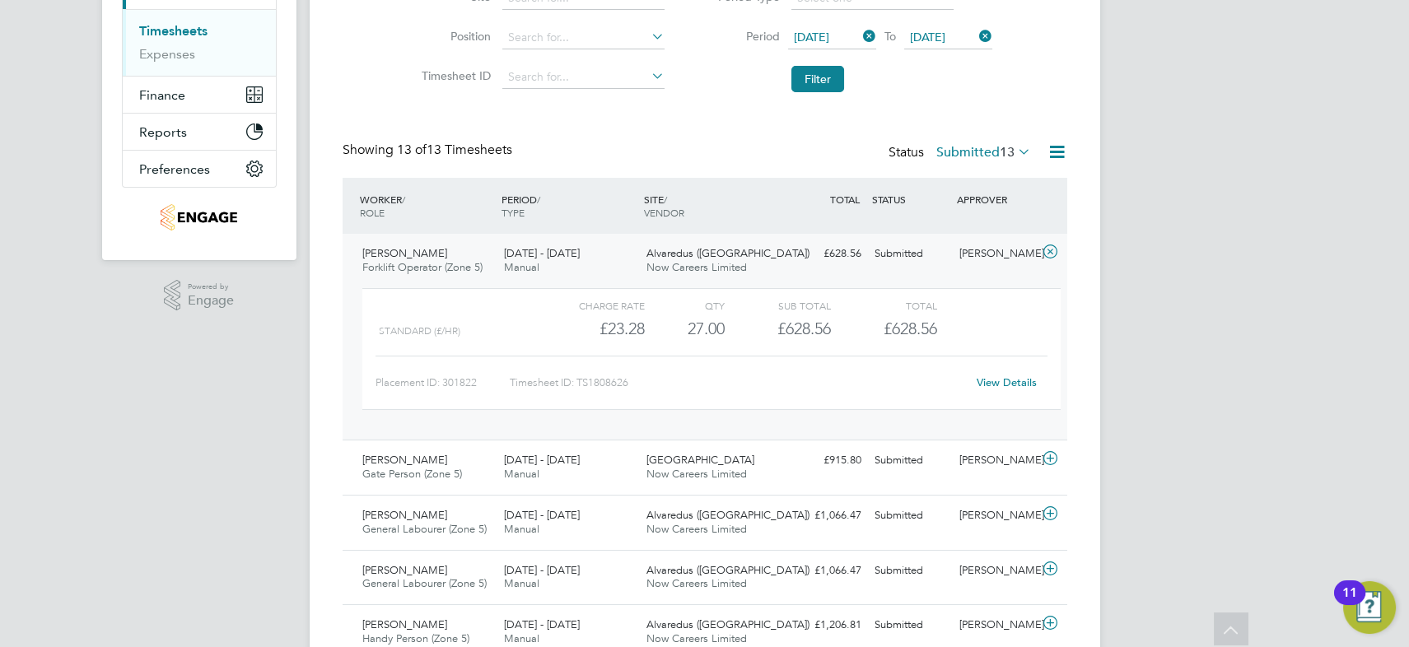
click at [1016, 380] on link "View Details" at bounding box center [1007, 383] width 60 height 14
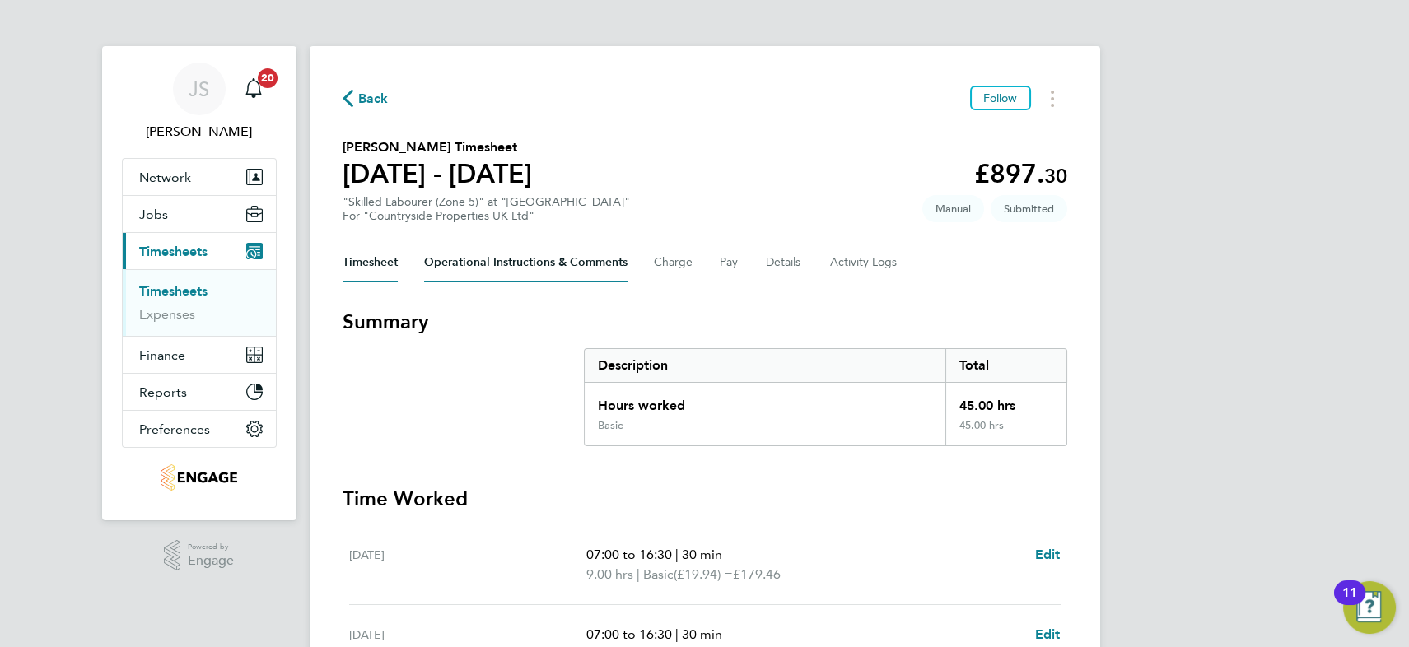
click at [530, 261] on Comments-tab "Operational Instructions & Comments" at bounding box center [525, 263] width 203 height 40
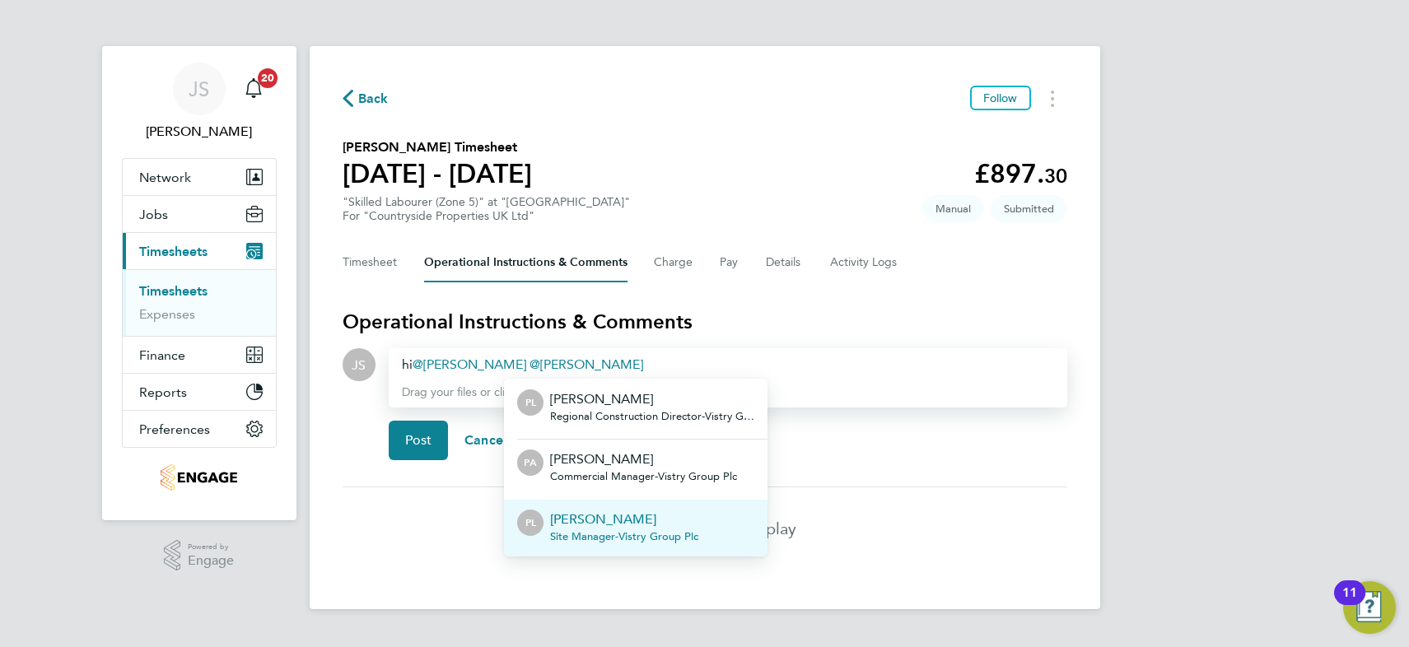
scroll to position [2, 0]
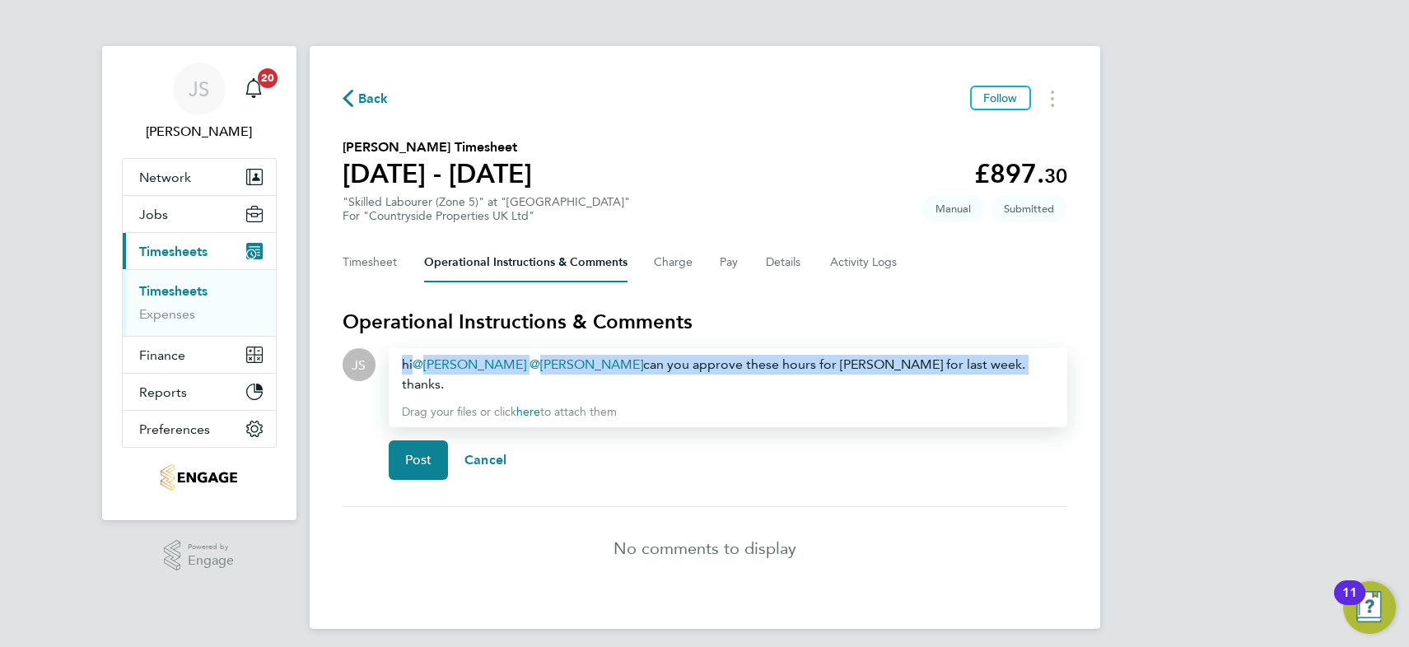
drag, startPoint x: 922, startPoint y: 362, endPoint x: 402, endPoint y: 367, distance: 519.7
click at [402, 367] on div "hi Ben Ioannou ​ Paul Lee ​ can you approve these hours for vlad for last week.…" at bounding box center [728, 375] width 652 height 40
copy div "hi Ben Ioannou ​ Paul Lee ​ can you approve these hours for vlad for last week.…"
click at [415, 452] on span "Post" at bounding box center [418, 460] width 27 height 16
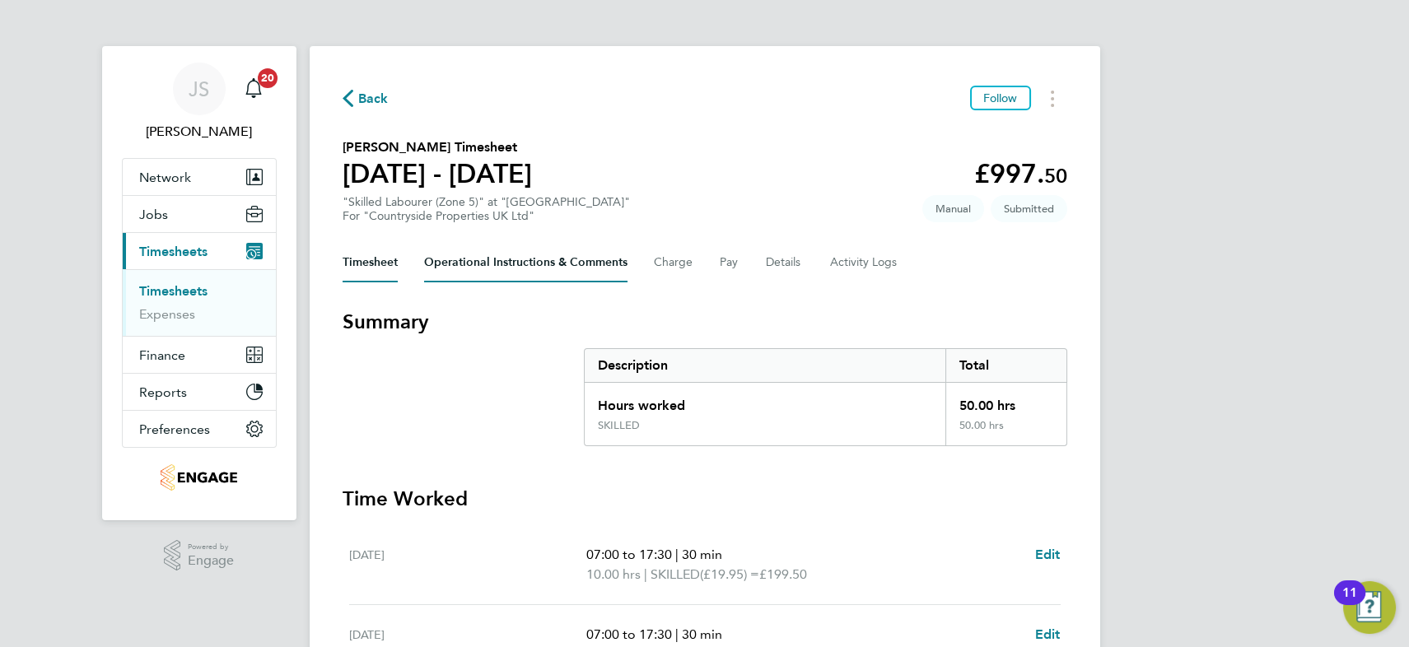
click at [521, 263] on Comments-tab "Operational Instructions & Comments" at bounding box center [525, 263] width 203 height 40
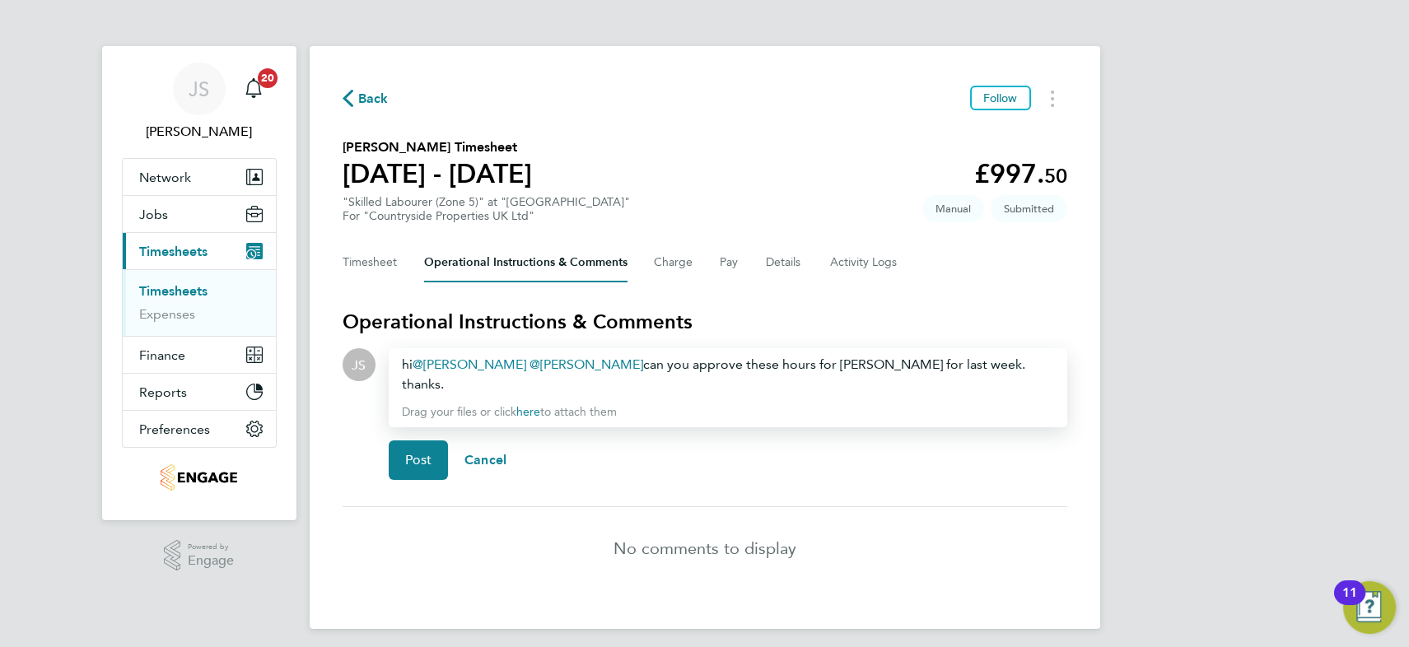
click at [785, 368] on div "hi [PERSON_NAME] ​ [PERSON_NAME] ​ can you approve these hours for [PERSON_NAME…" at bounding box center [728, 375] width 652 height 40
click at [426, 452] on span "Post" at bounding box center [418, 460] width 27 height 16
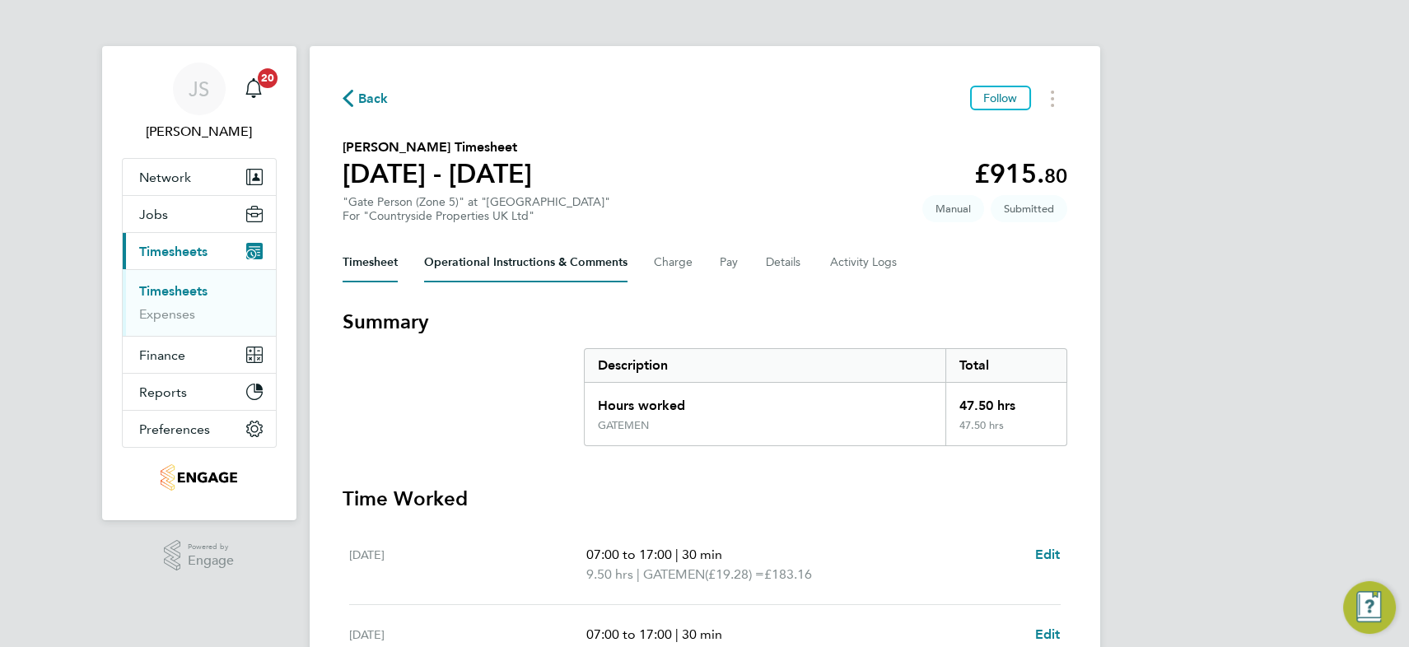
click at [492, 268] on Comments-tab "Operational Instructions & Comments" at bounding box center [525, 263] width 203 height 40
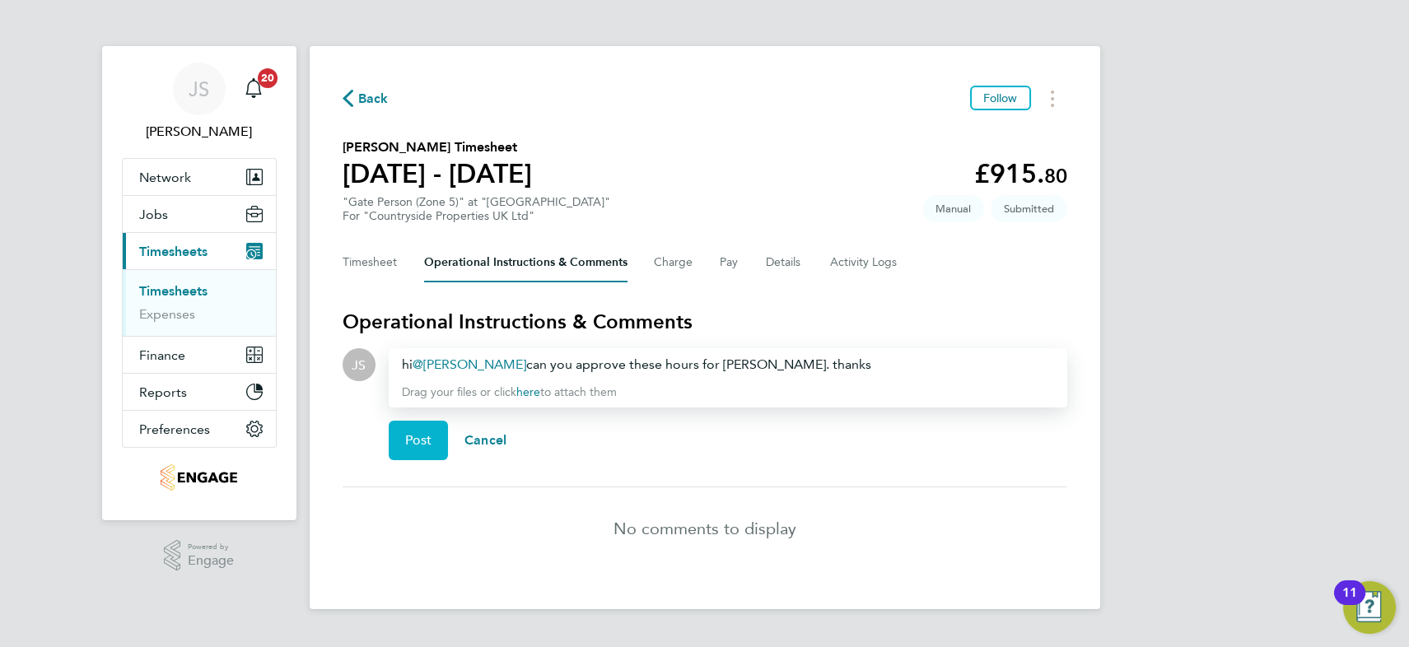
click at [419, 441] on span "Post" at bounding box center [418, 440] width 27 height 16
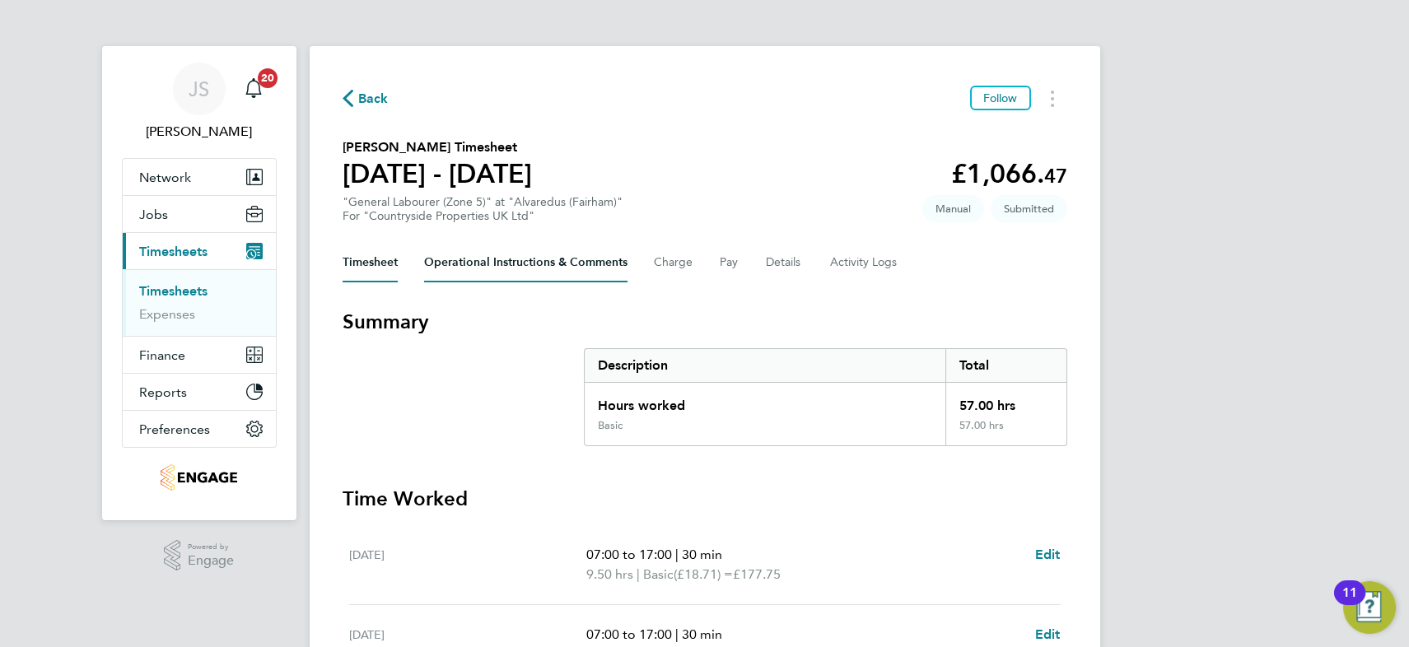
click at [480, 269] on Comments-tab "Operational Instructions & Comments" at bounding box center [525, 263] width 203 height 40
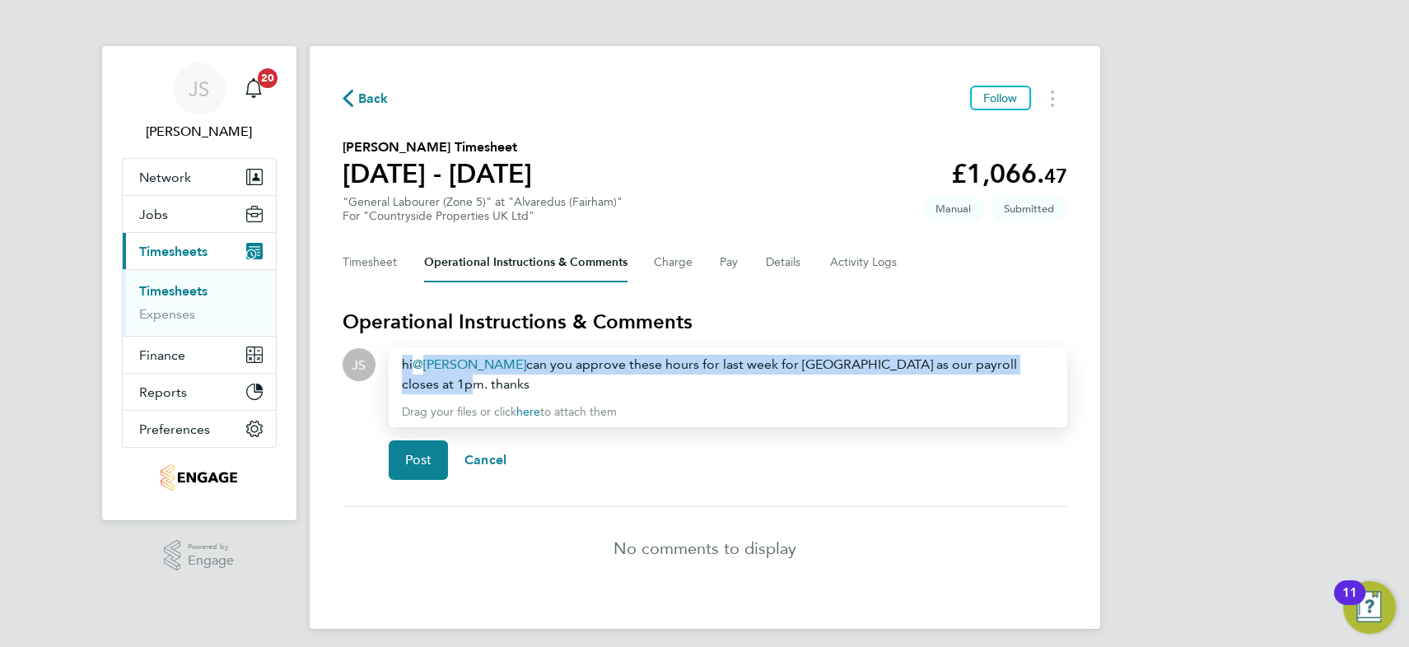
drag, startPoint x: 448, startPoint y: 383, endPoint x: 398, endPoint y: 363, distance: 54.0
click at [398, 363] on div "hi Calum Madden ​ can you approve these hours for last week for Fairham as our …" at bounding box center [728, 387] width 679 height 79
copy div "hi Calum Madden ​ can you approve these hours for last week for Fairham as our …"
click at [427, 466] on span "Post" at bounding box center [418, 460] width 27 height 16
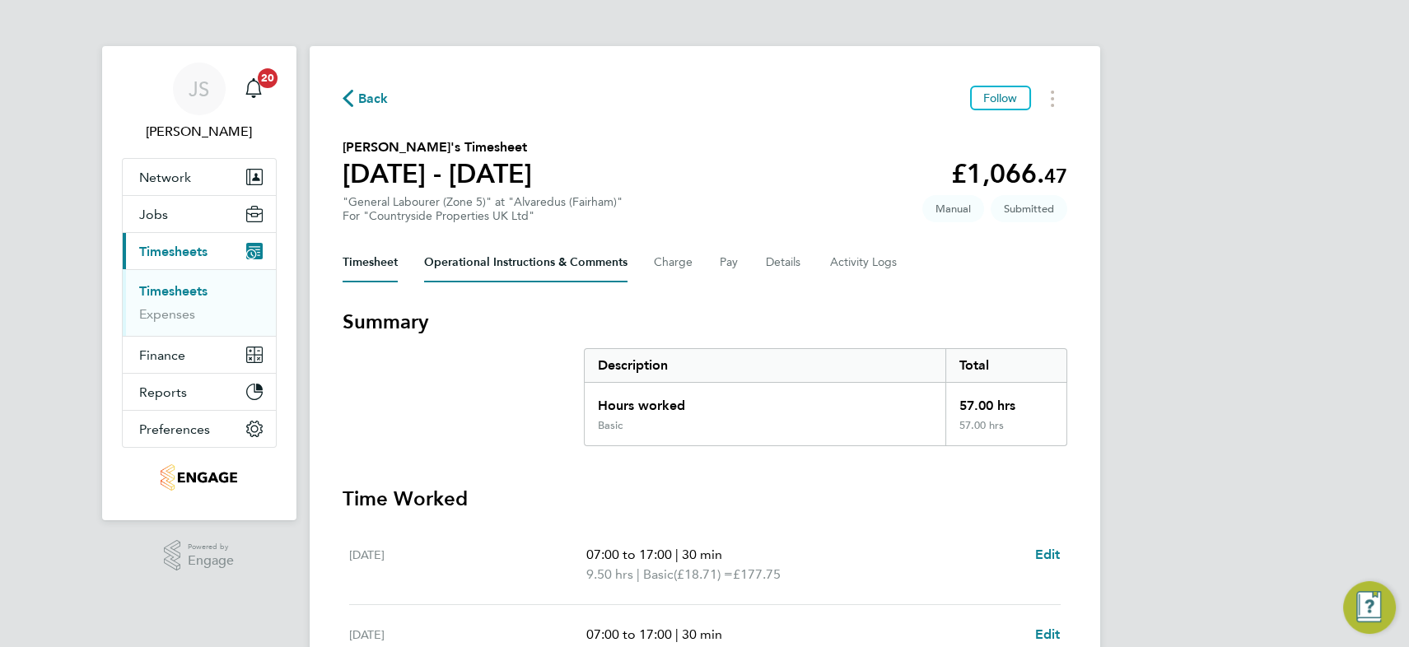
click at [461, 262] on Comments-tab "Operational Instructions & Comments" at bounding box center [525, 263] width 203 height 40
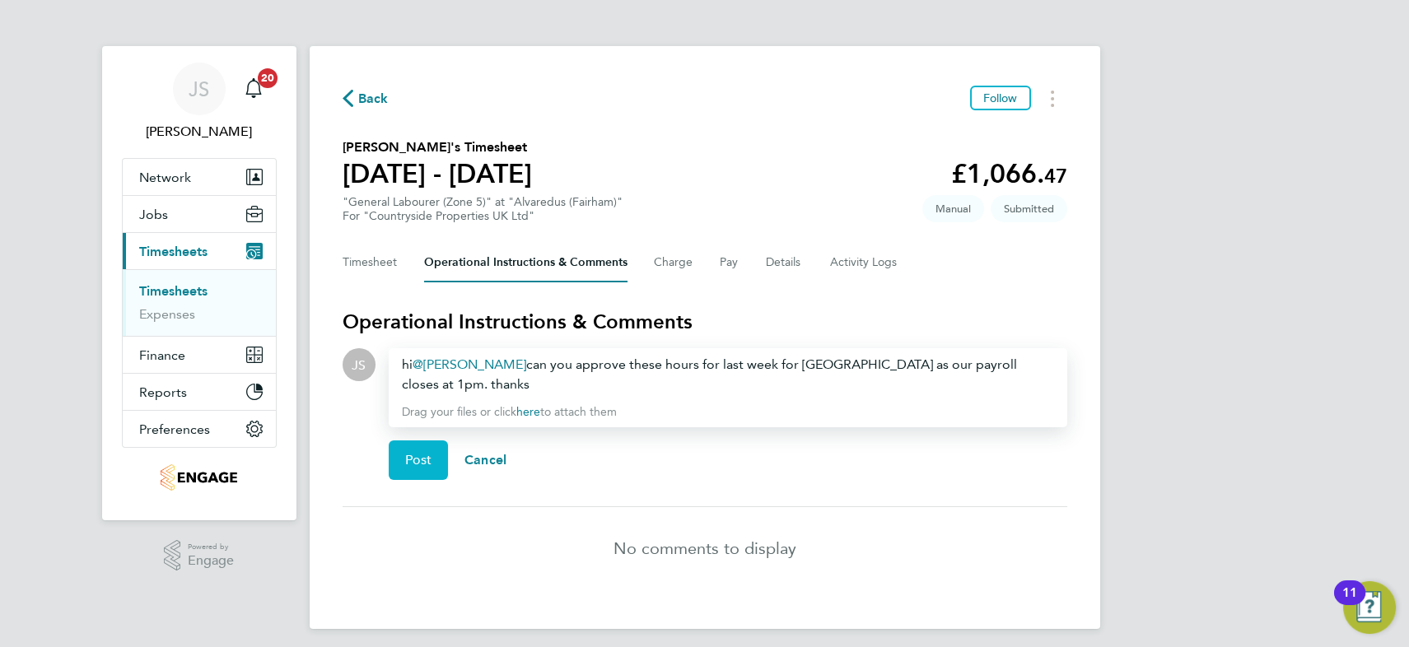
click at [423, 457] on span "Post" at bounding box center [418, 460] width 27 height 16
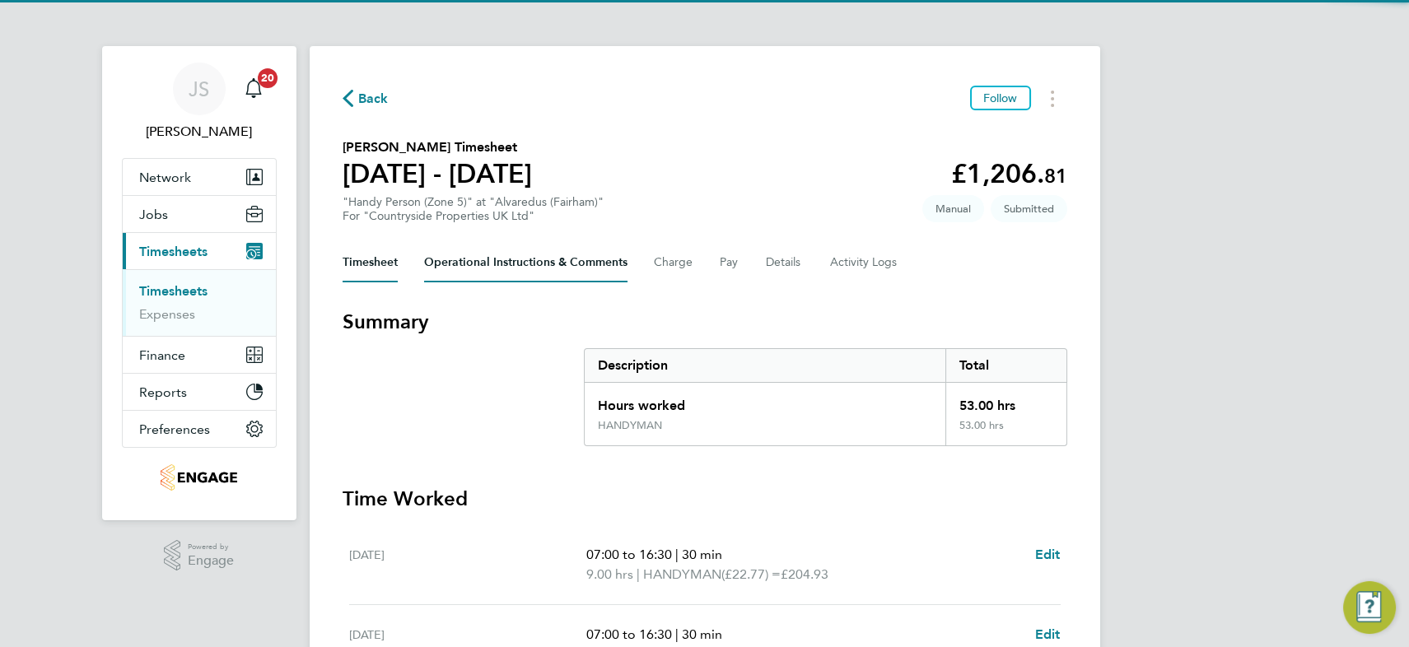
click at [495, 255] on Comments-tab "Operational Instructions & Comments" at bounding box center [525, 263] width 203 height 40
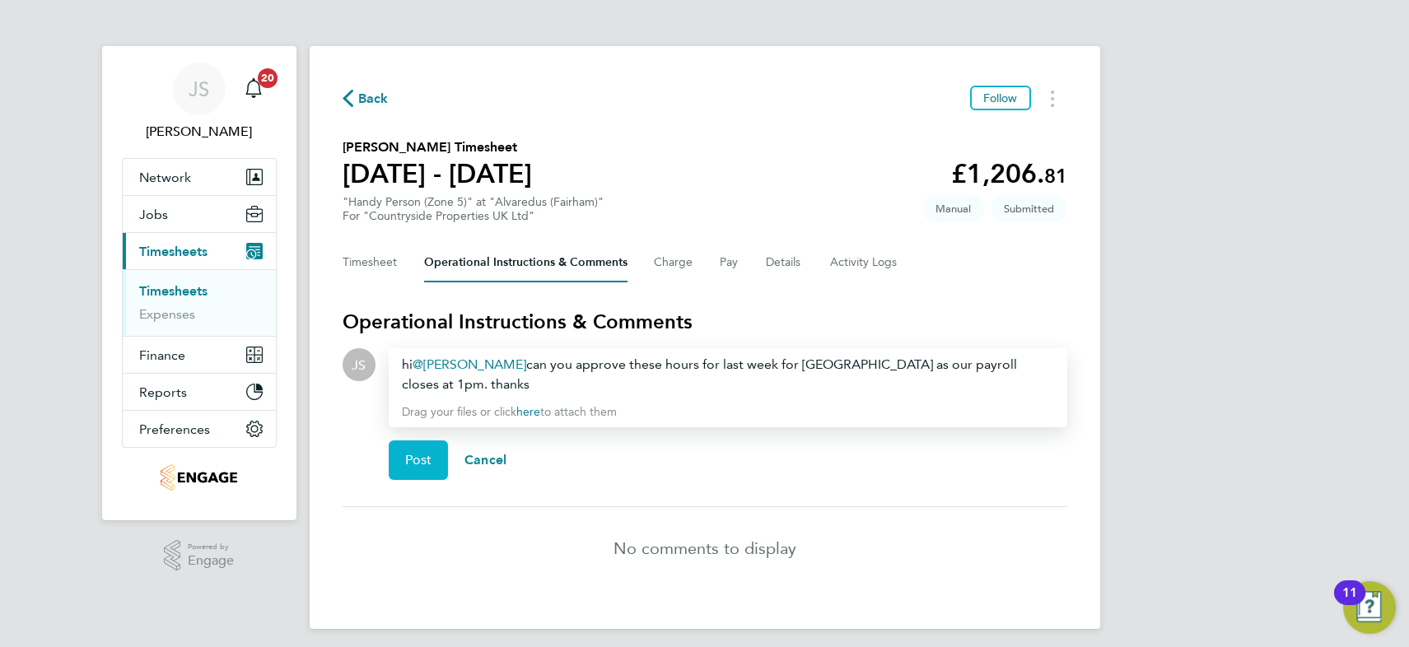
click at [426, 461] on span "Post" at bounding box center [418, 460] width 27 height 16
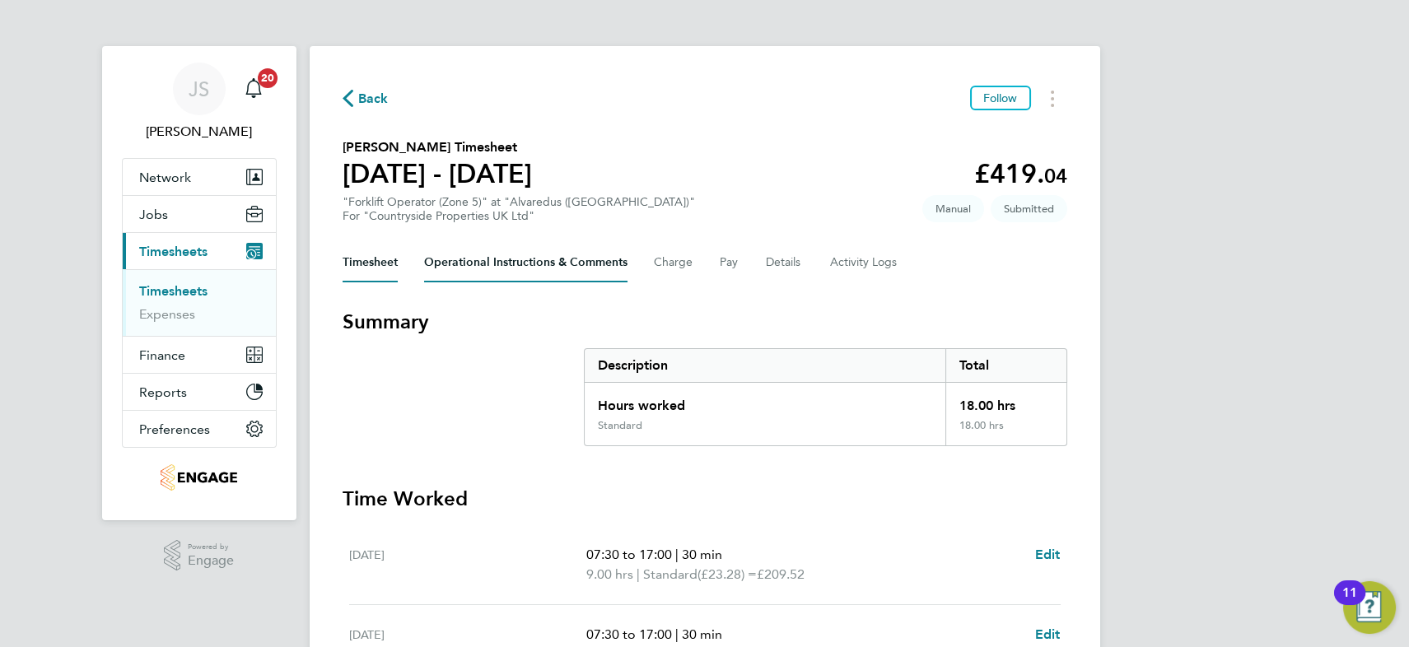
click at [497, 271] on Comments-tab "Operational Instructions & Comments" at bounding box center [525, 263] width 203 height 40
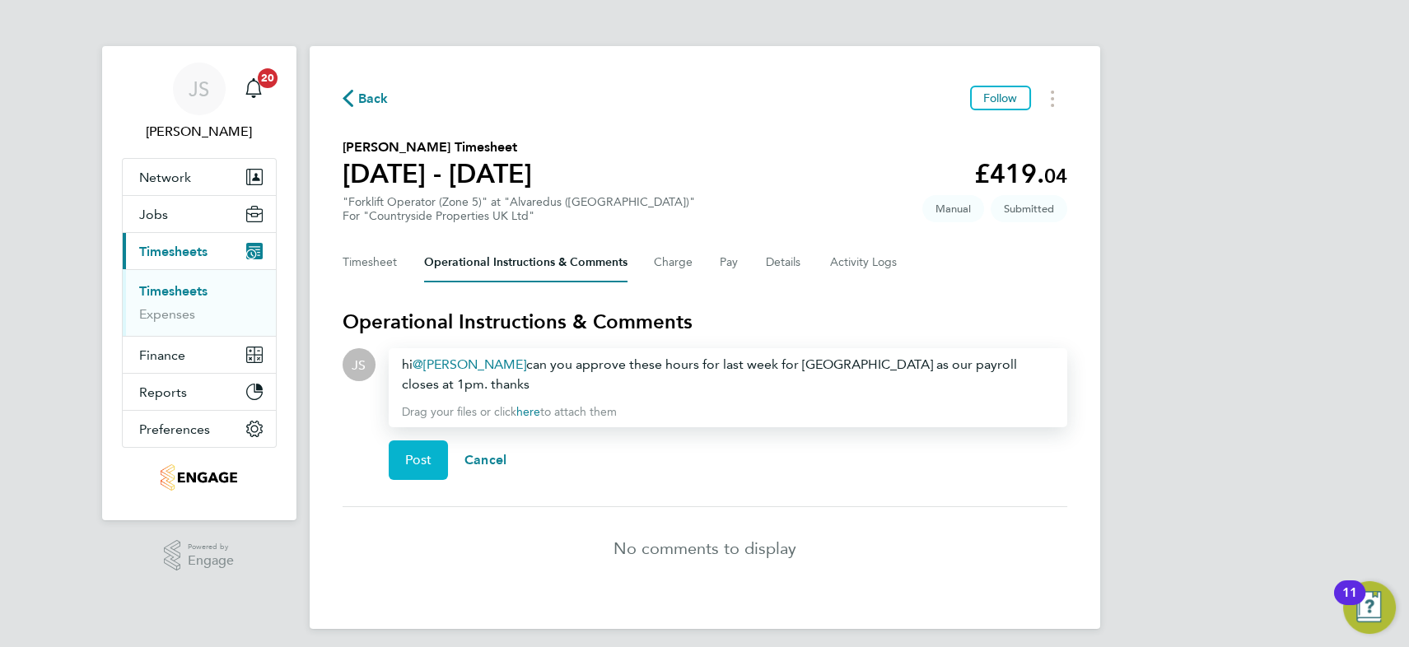
click at [428, 455] on span "Post" at bounding box center [418, 460] width 27 height 16
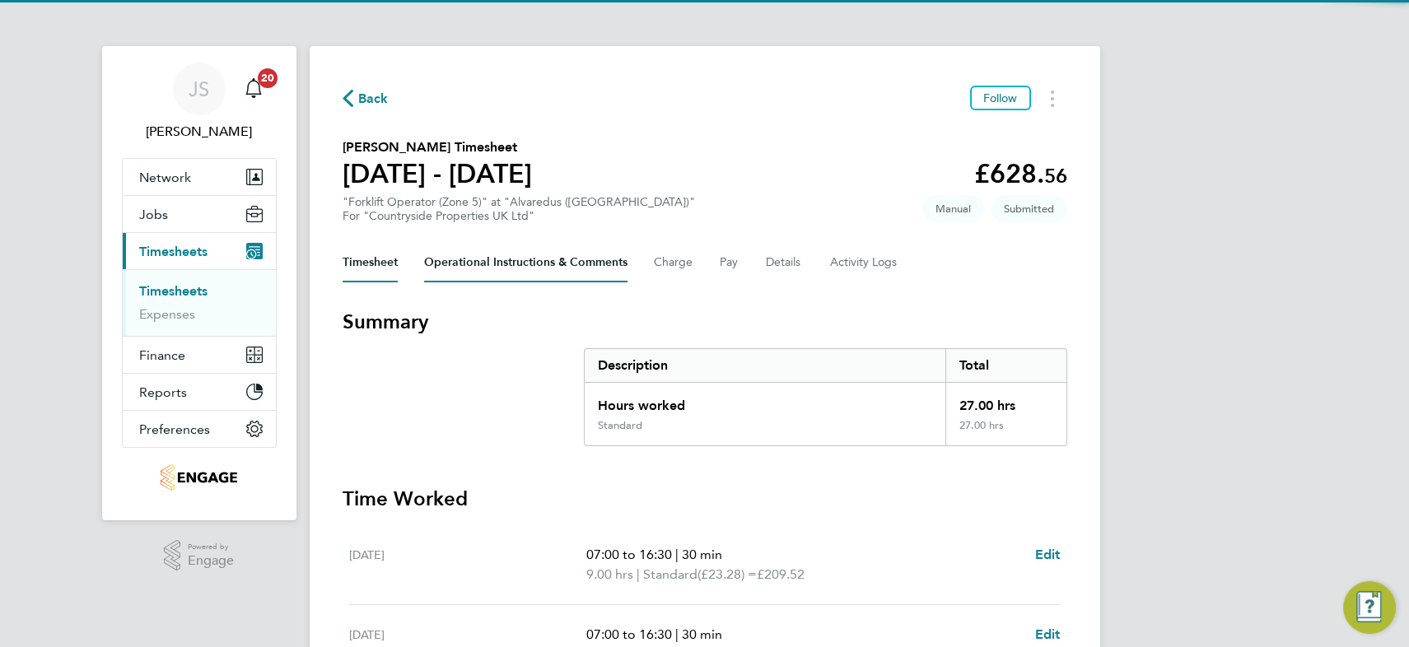
click at [508, 270] on Comments-tab "Operational Instructions & Comments" at bounding box center [525, 263] width 203 height 40
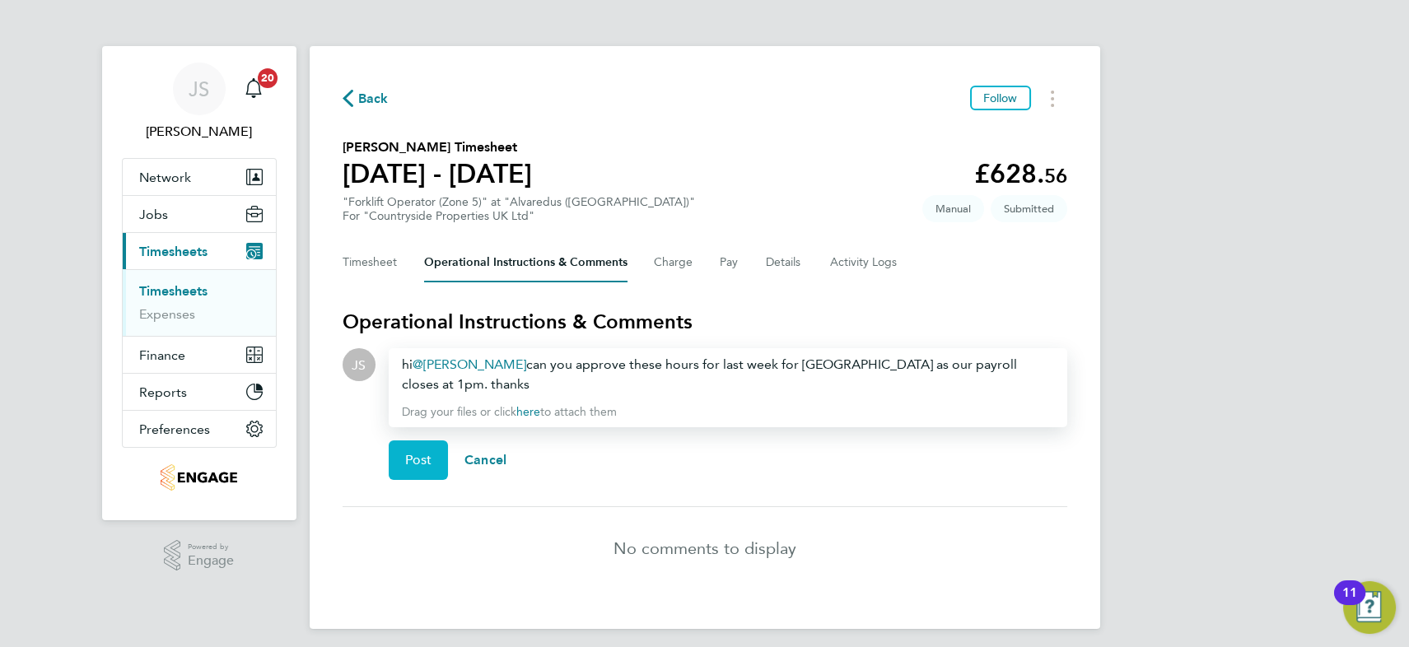
click at [411, 453] on span "Post" at bounding box center [418, 460] width 27 height 16
